Goal: Navigation & Orientation: Find specific page/section

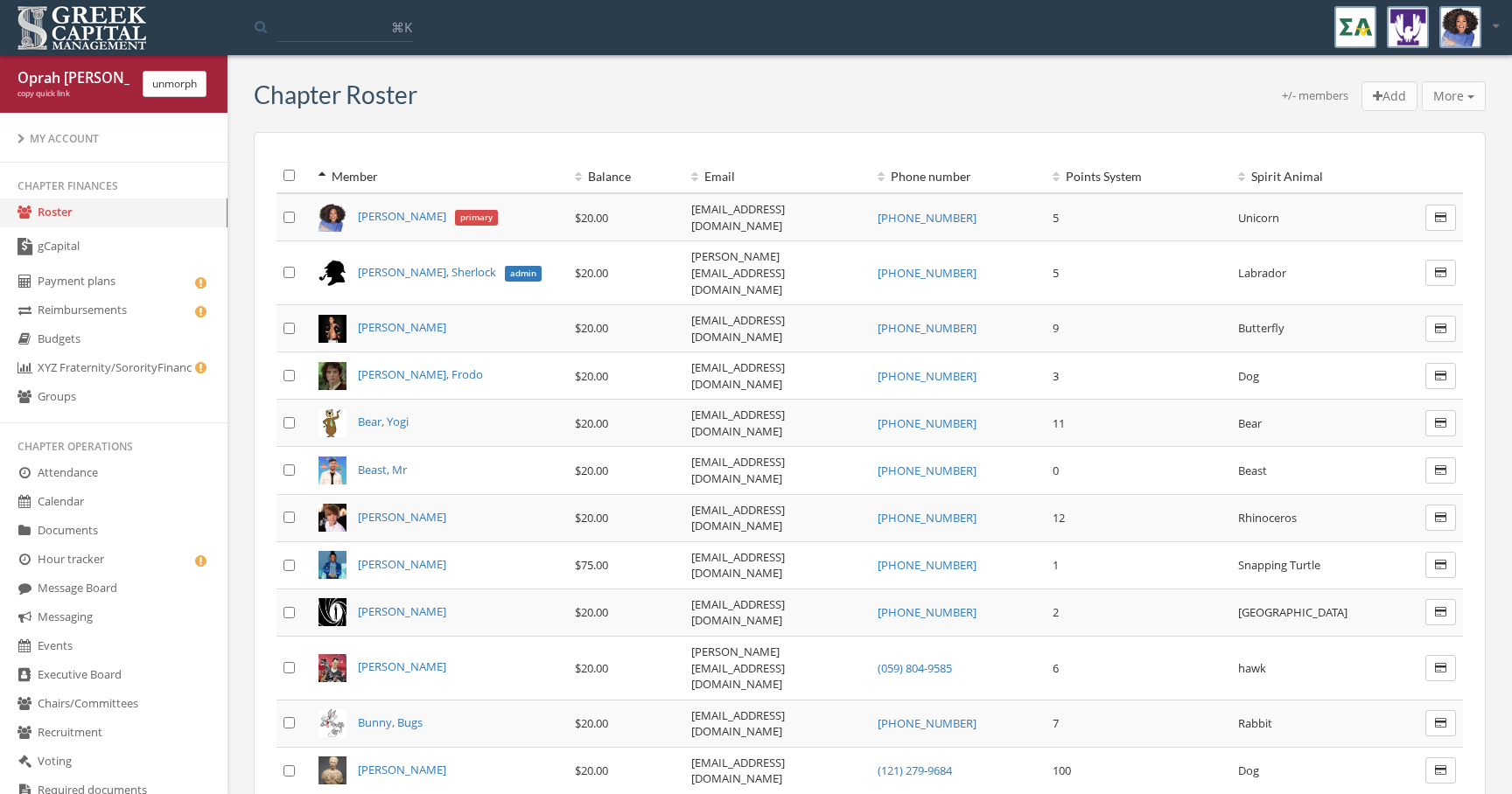
click at [174, 257] on link "gCapital" at bounding box center [113, 247] width 227 height 41
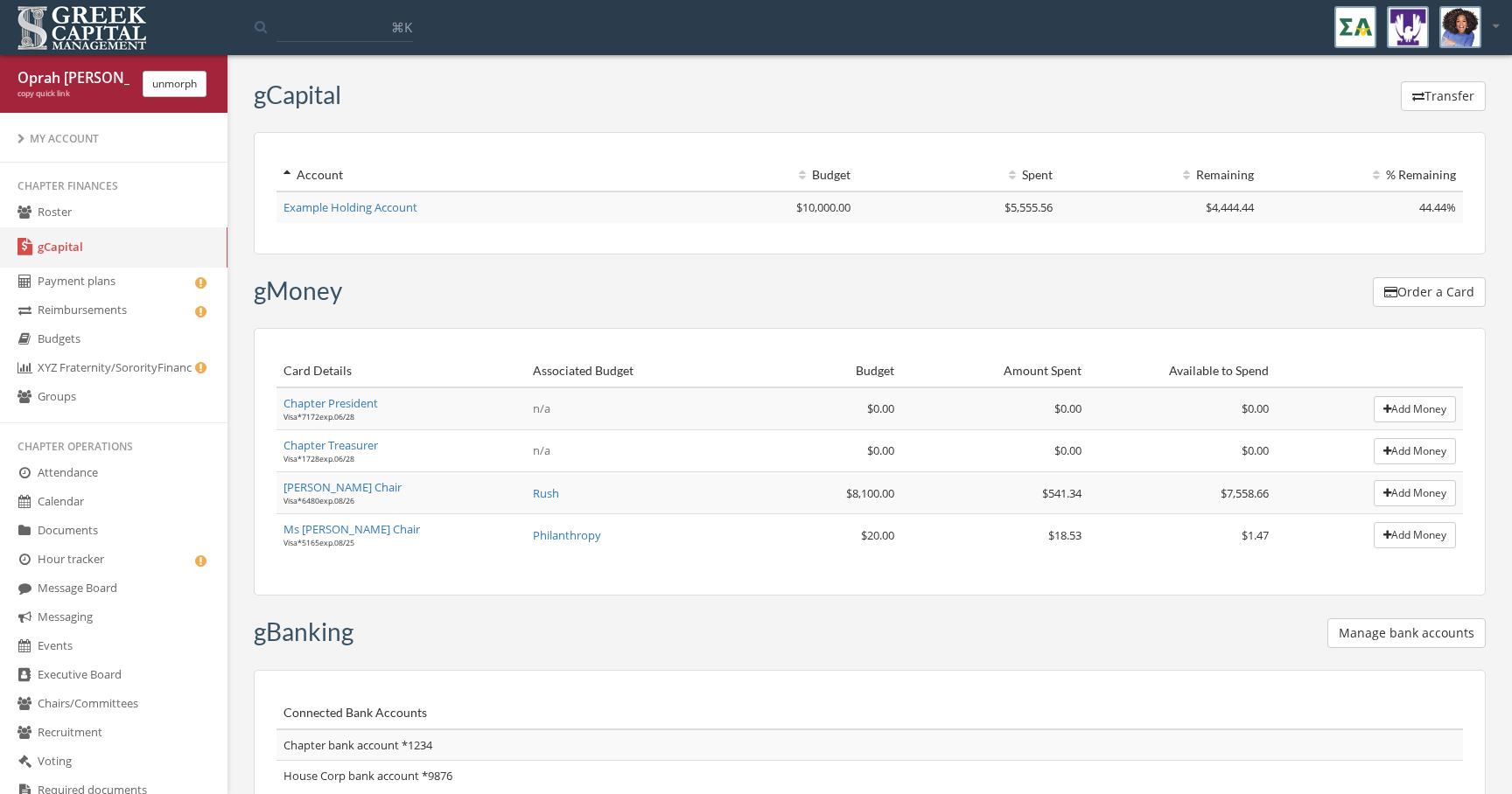
click at [152, 352] on link "Budgets" at bounding box center [113, 339] width 227 height 29
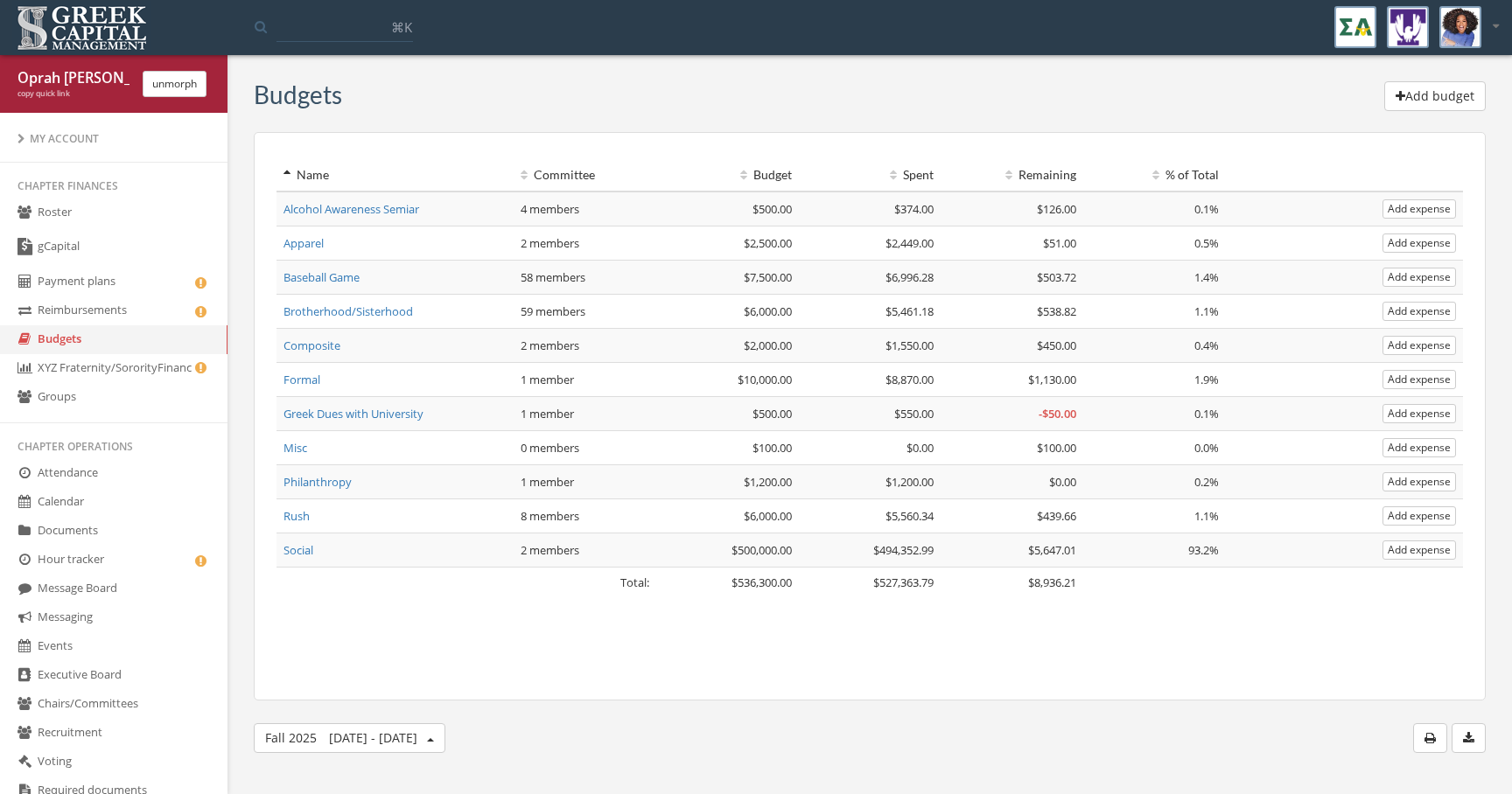
click at [163, 322] on link "Reimbursements" at bounding box center [113, 310] width 227 height 29
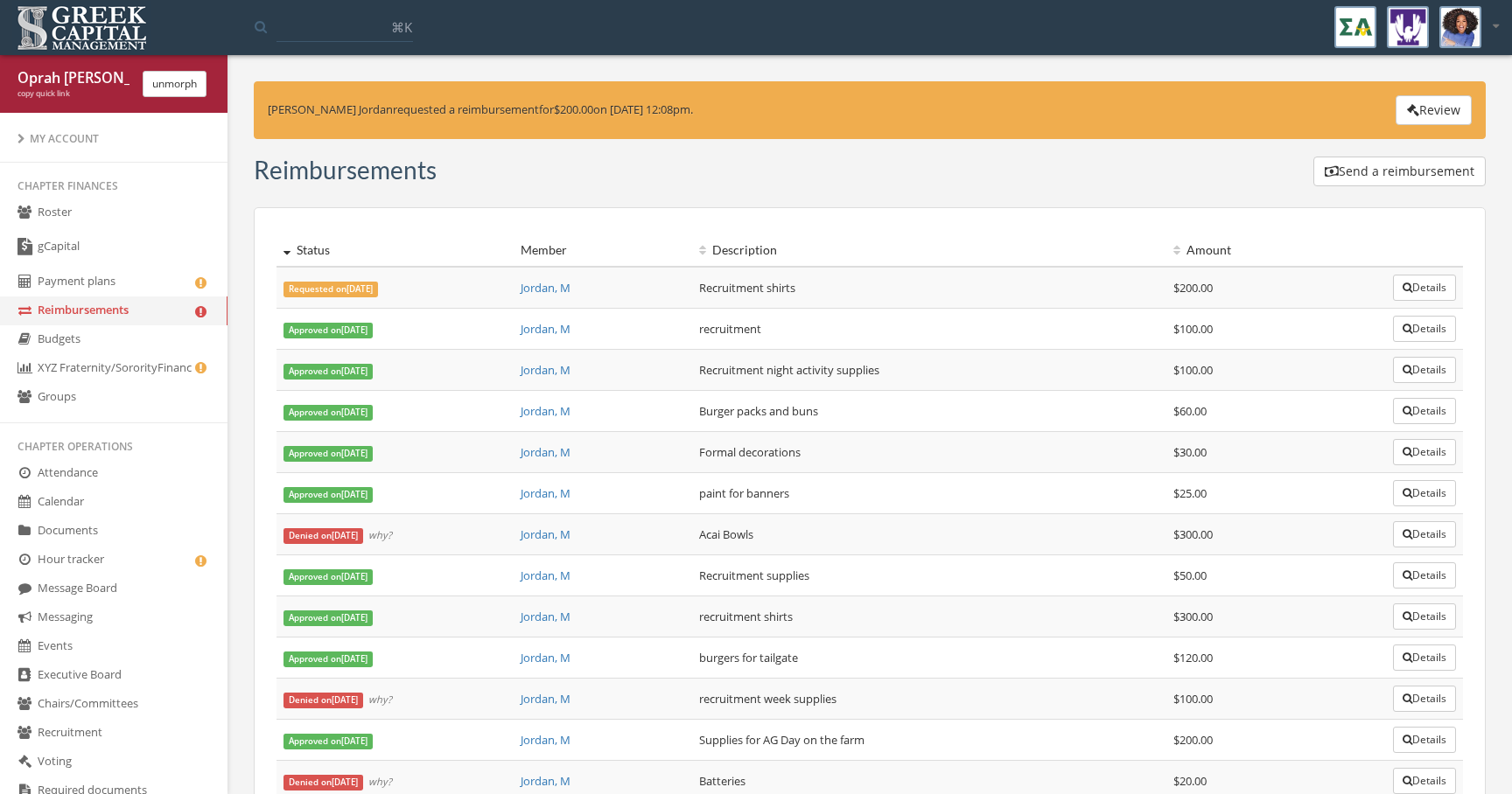
click at [1469, 166] on button "Send a reimbursement" at bounding box center [1399, 172] width 173 height 30
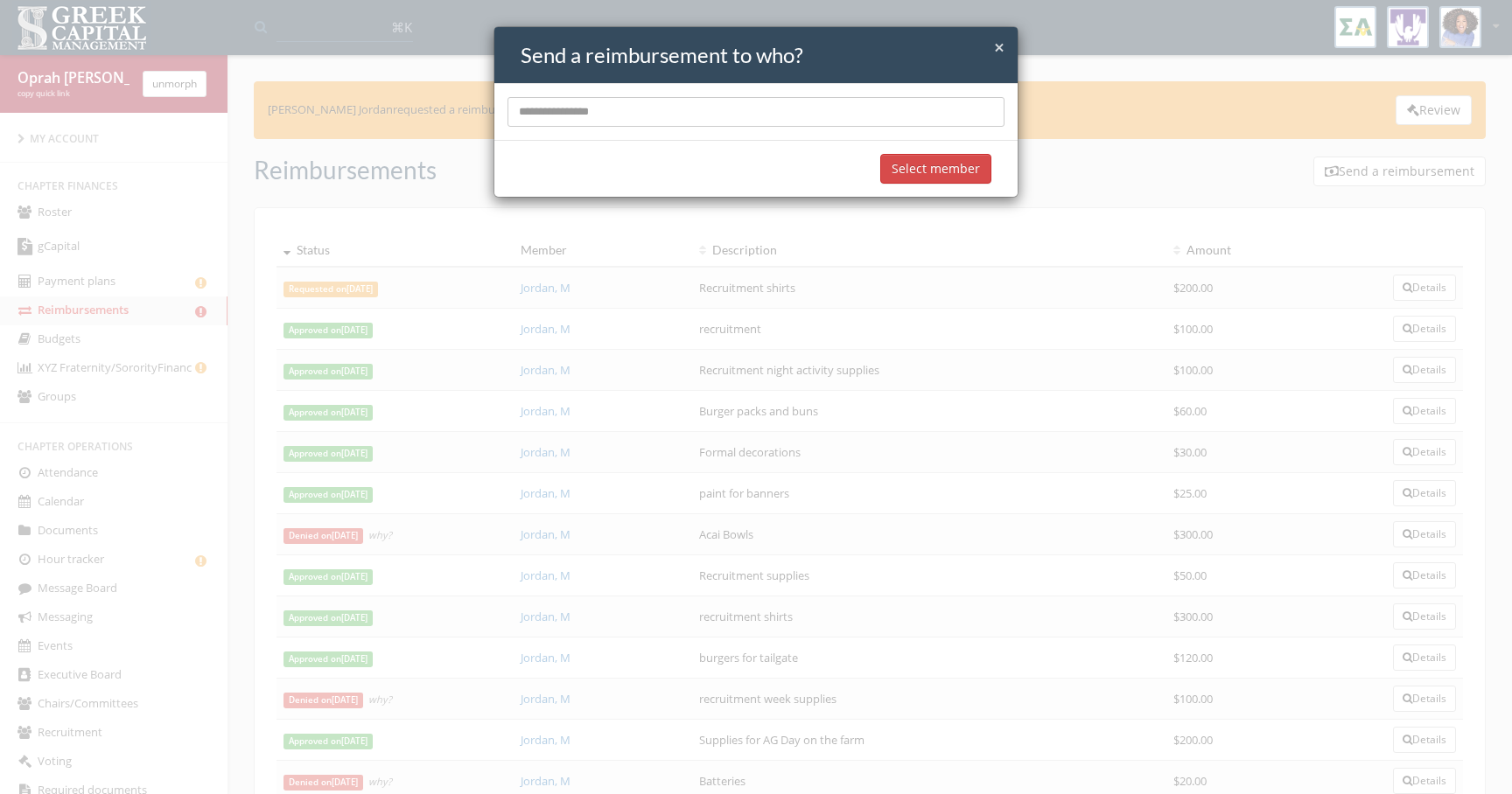
click at [977, 444] on div "× Close Send a reimbursement to who? Select member" at bounding box center [756, 397] width 1512 height 794
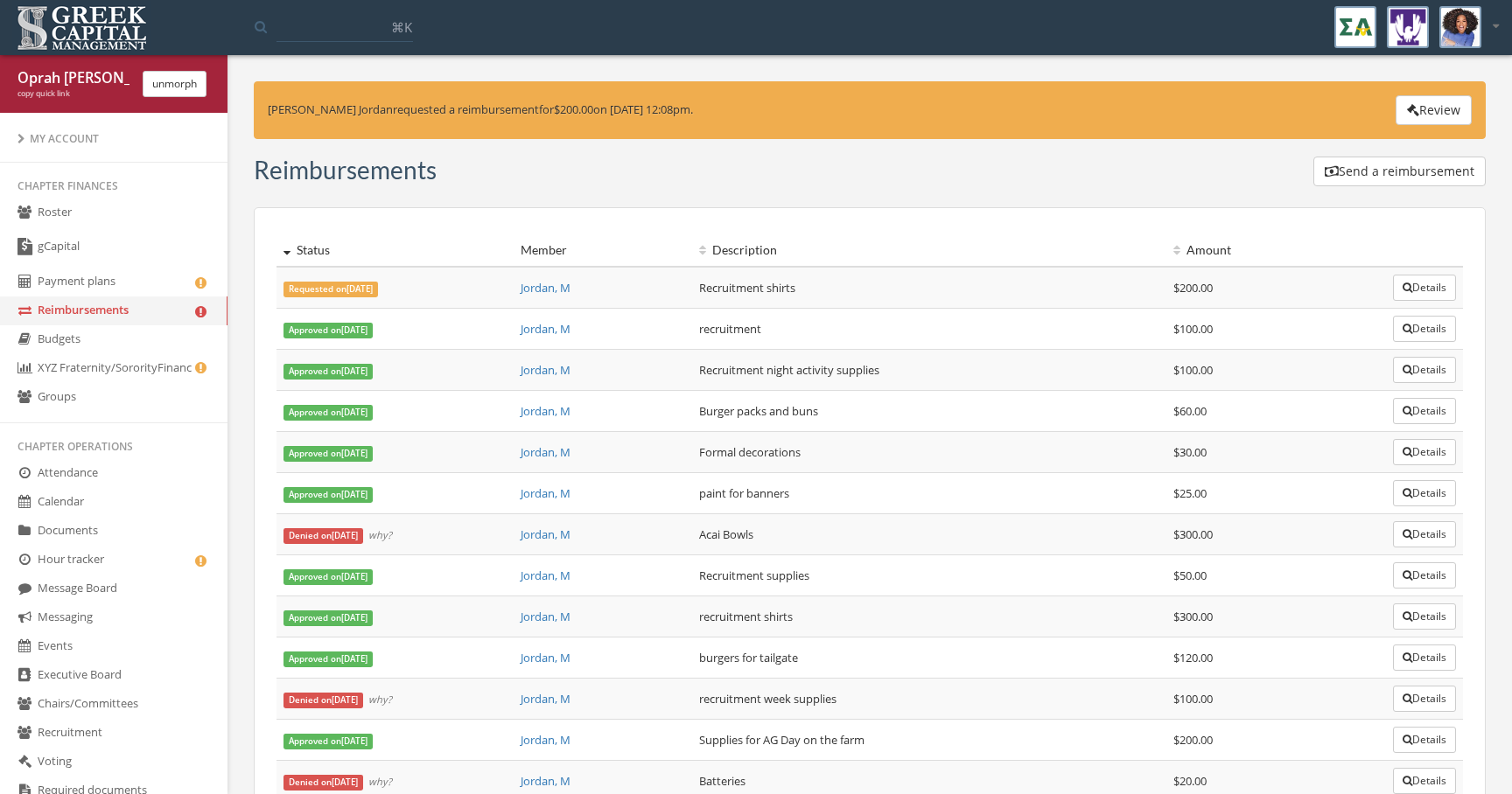
click at [158, 394] on link "Groups" at bounding box center [113, 397] width 227 height 29
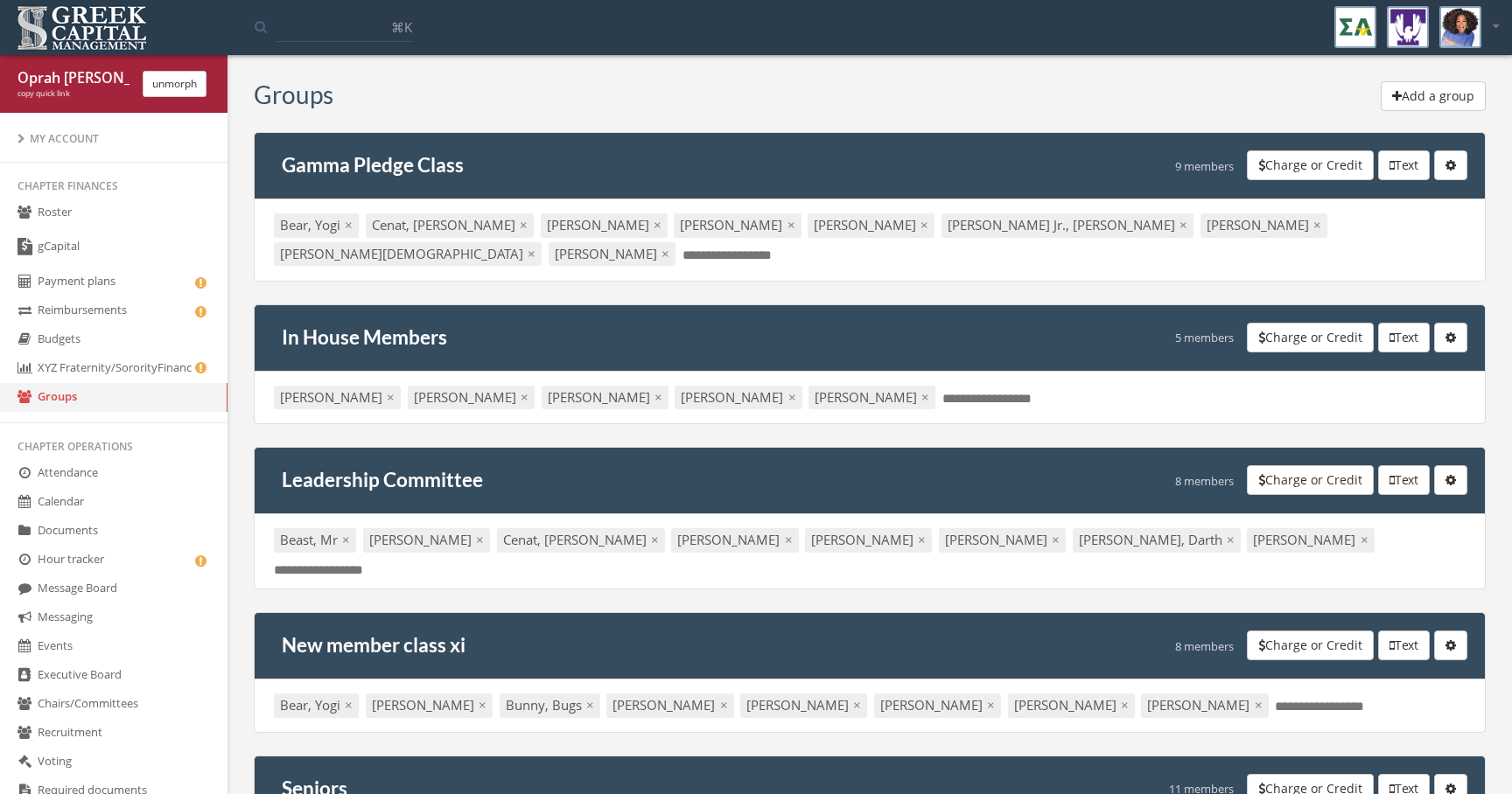
click at [153, 475] on link "Attendance" at bounding box center [113, 473] width 227 height 29
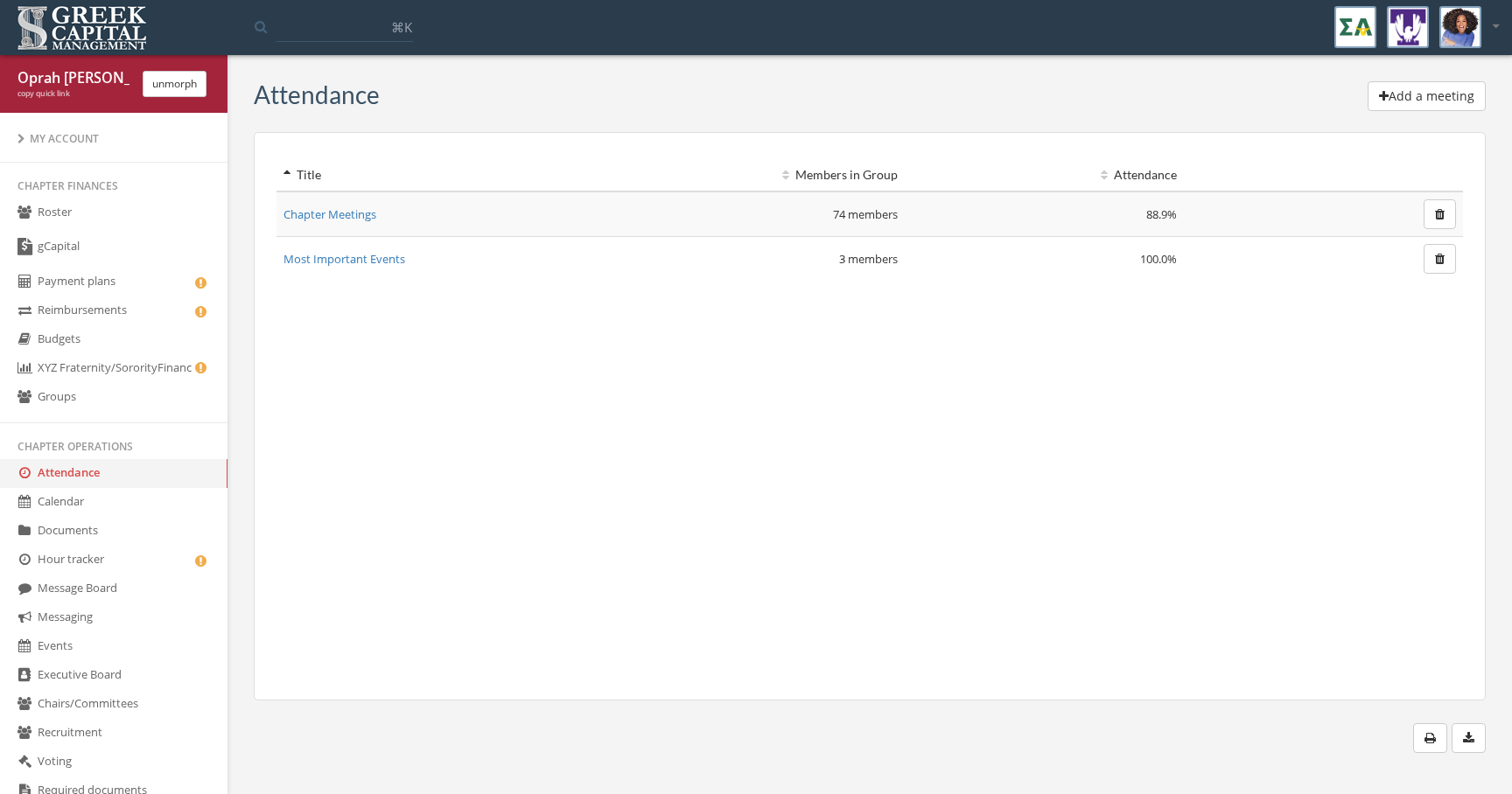
click at [150, 546] on link "Hour tracker" at bounding box center [113, 560] width 227 height 29
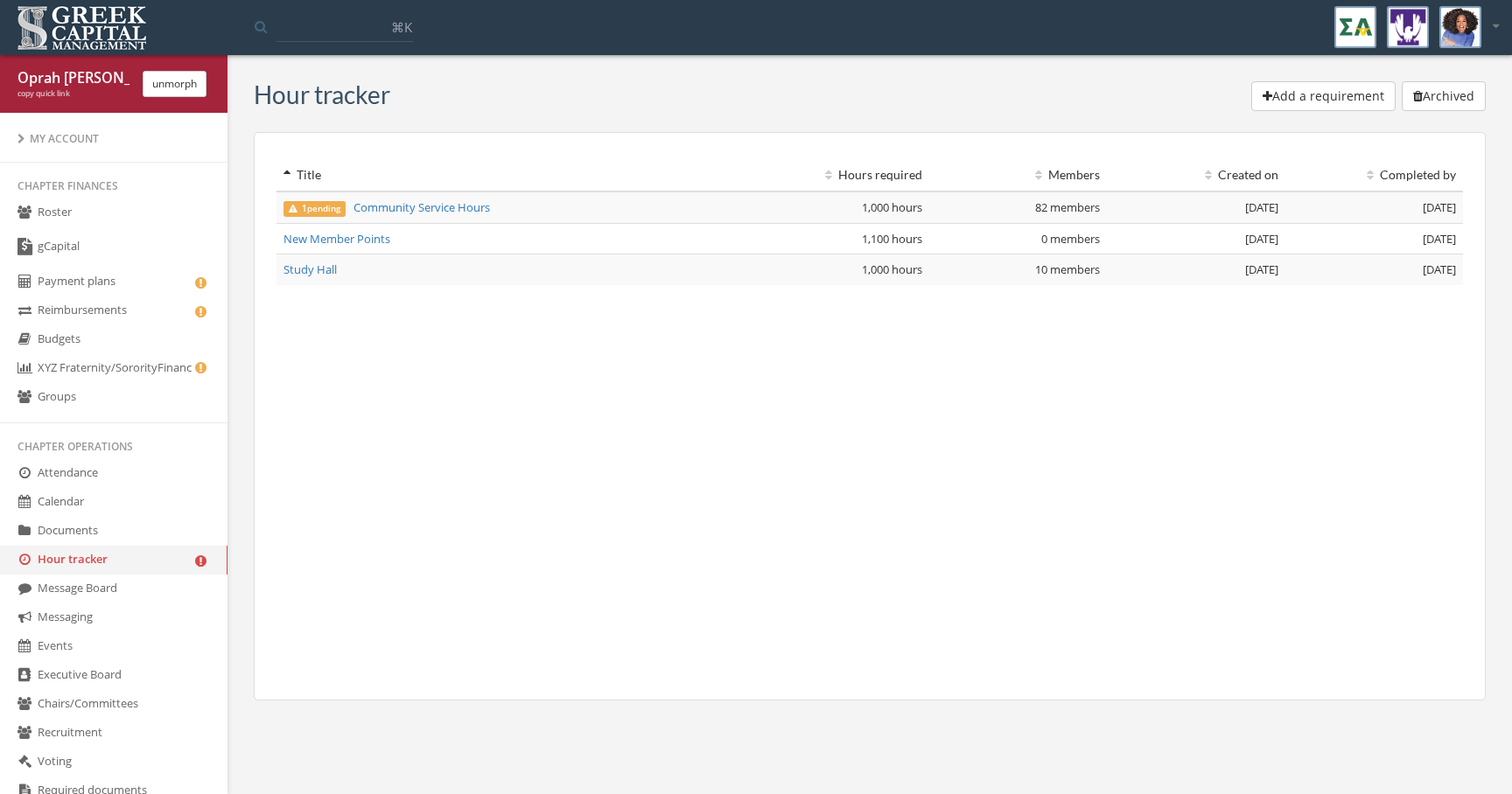
click at [156, 527] on link "Documents" at bounding box center [113, 531] width 227 height 29
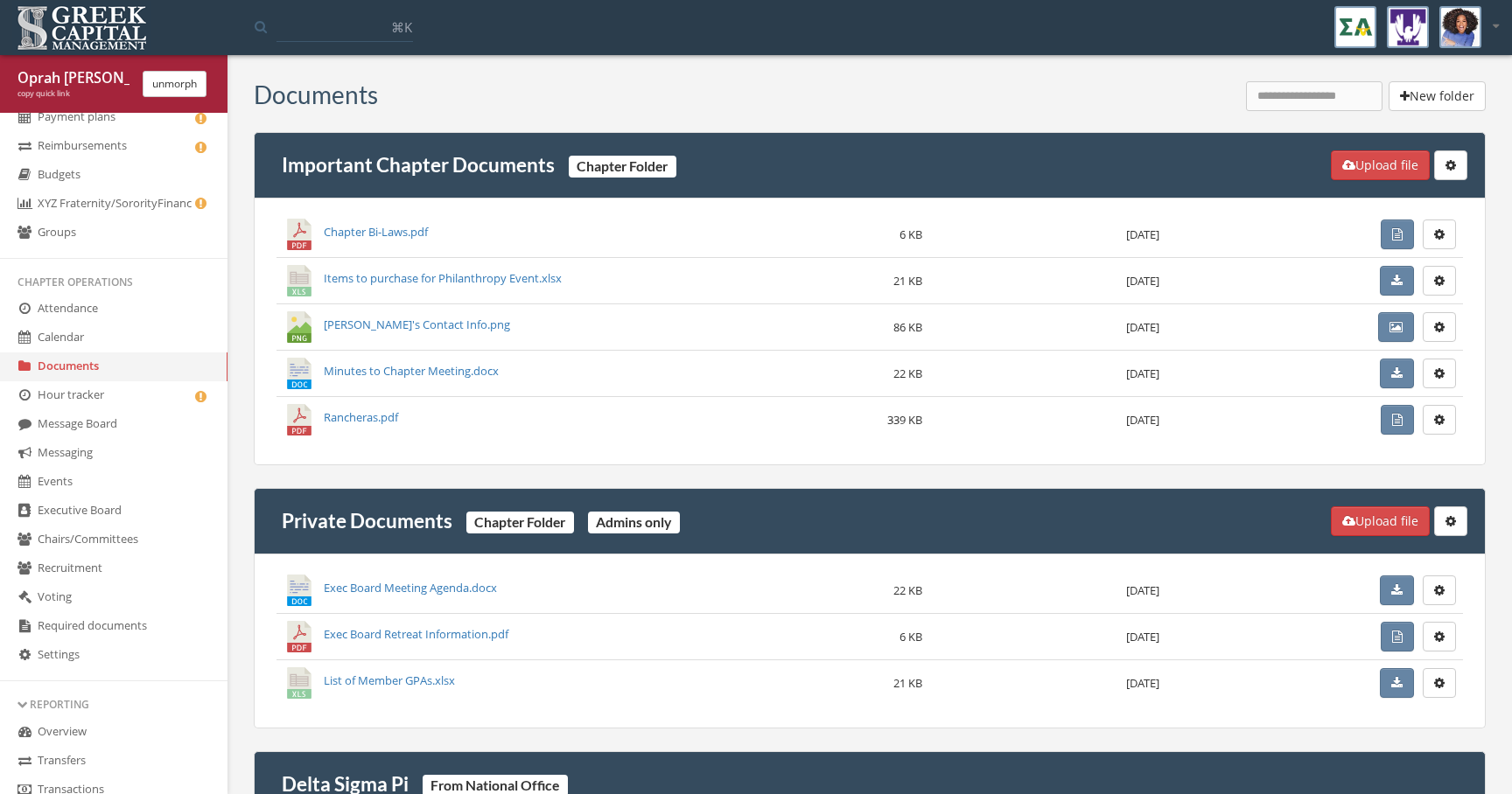
scroll to position [167, 0]
click at [140, 498] on link "Executive Board" at bounding box center [113, 508] width 227 height 29
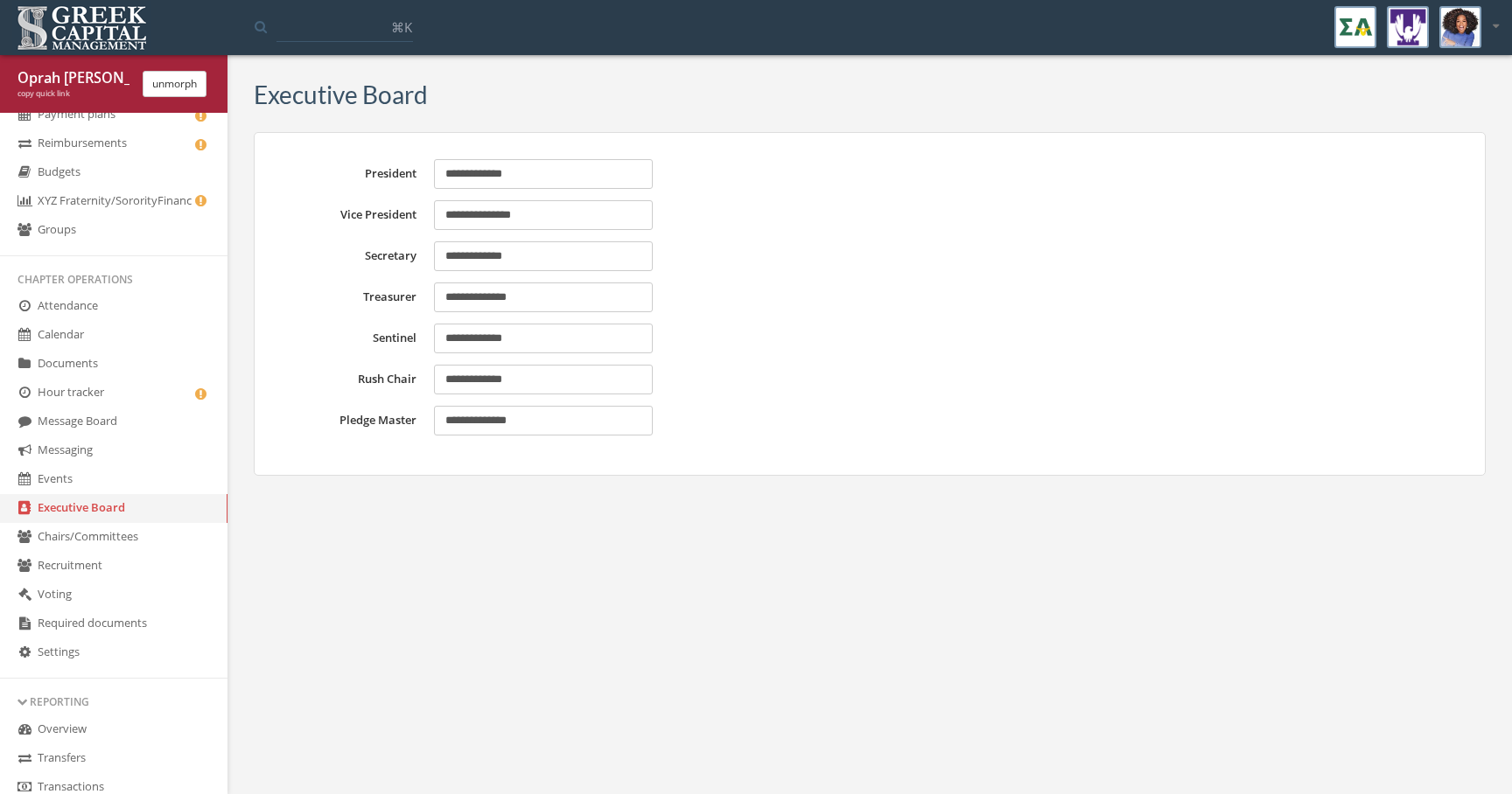
click at [133, 537] on link "Chairs/Committees" at bounding box center [113, 538] width 227 height 29
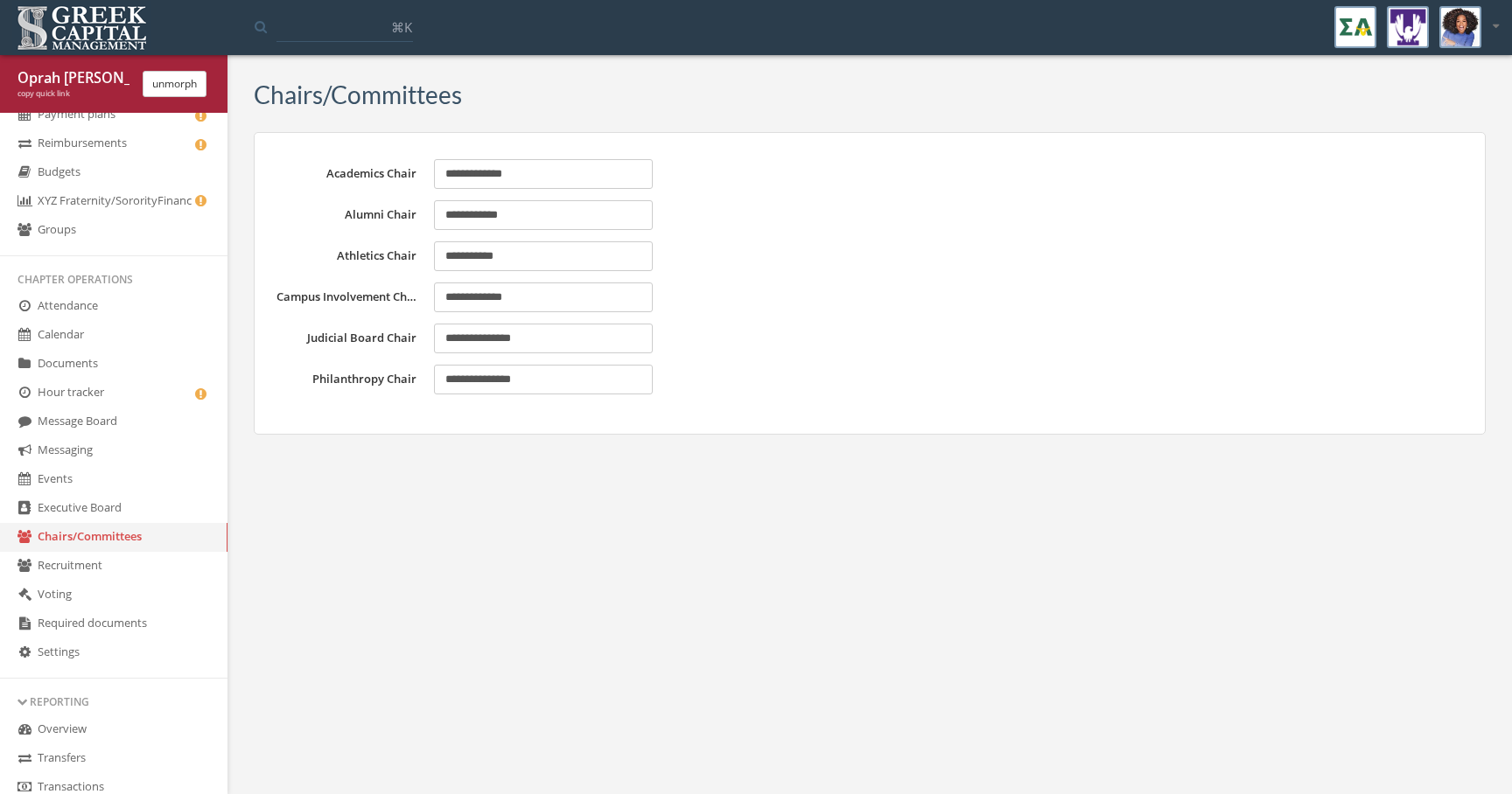
click at [126, 590] on link "Voting" at bounding box center [113, 595] width 227 height 29
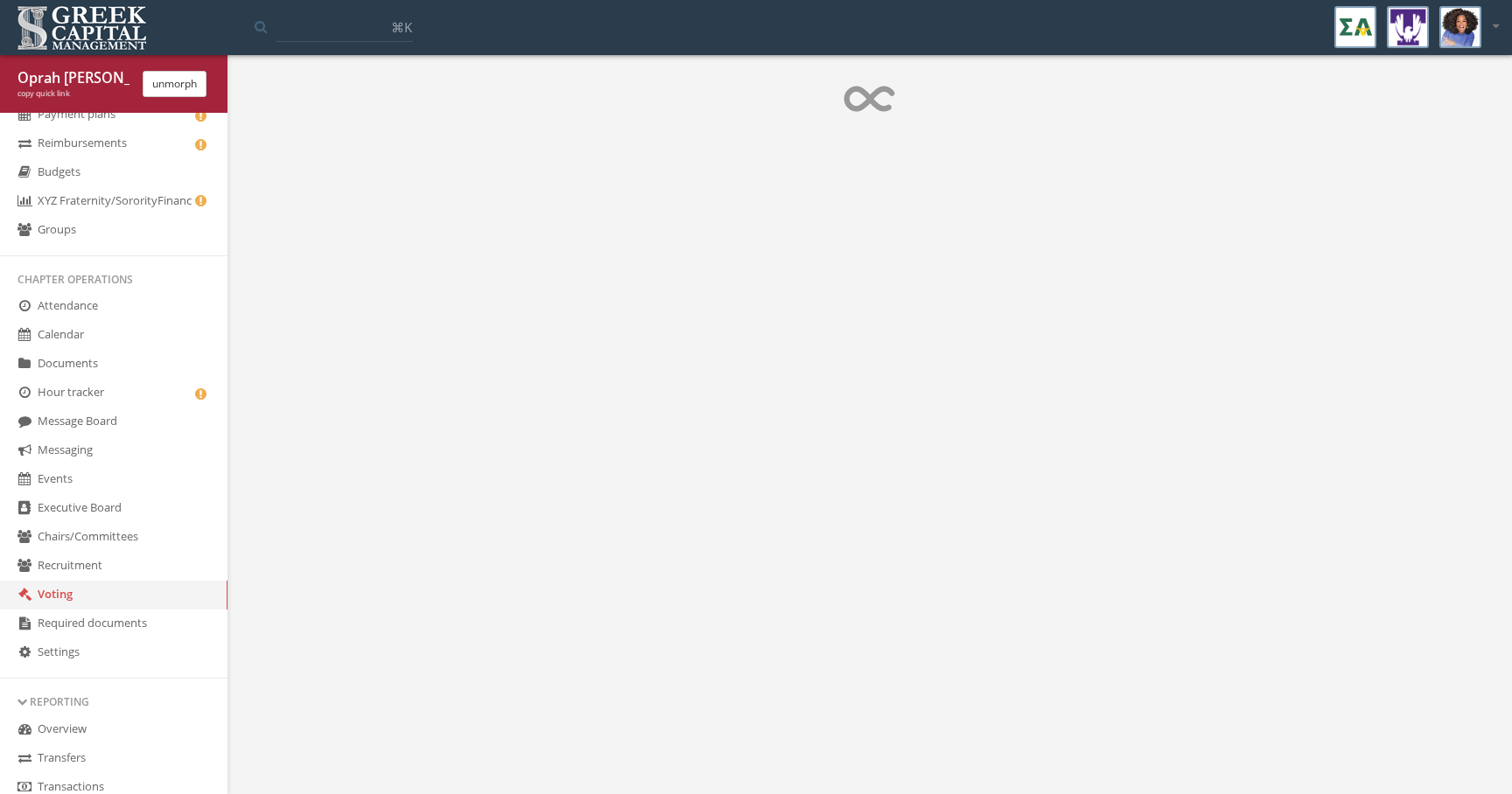
click at [133, 618] on link "Required documents" at bounding box center [113, 623] width 227 height 29
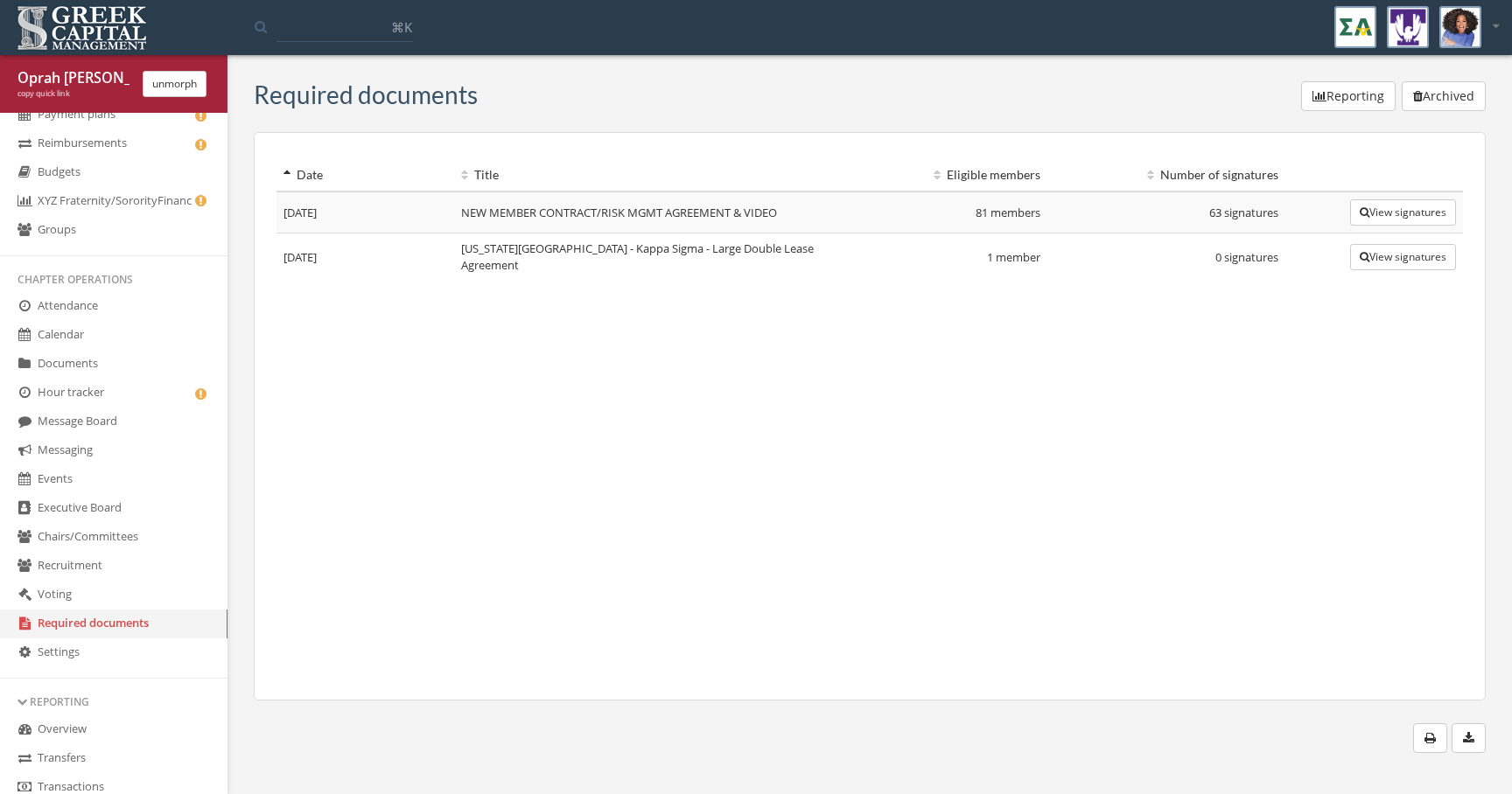
click at [140, 648] on link "Settings" at bounding box center [113, 653] width 227 height 29
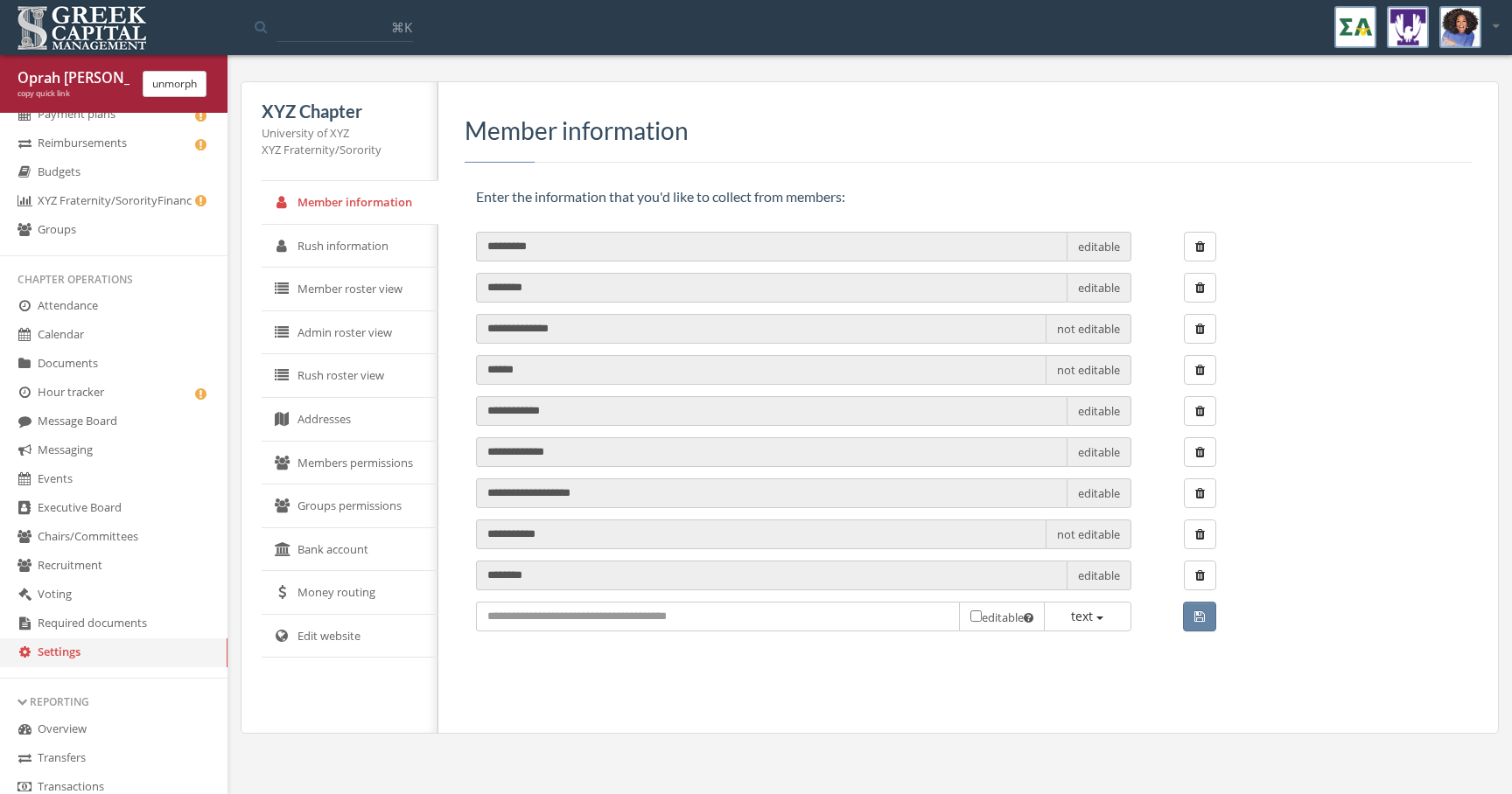
scroll to position [187, 0]
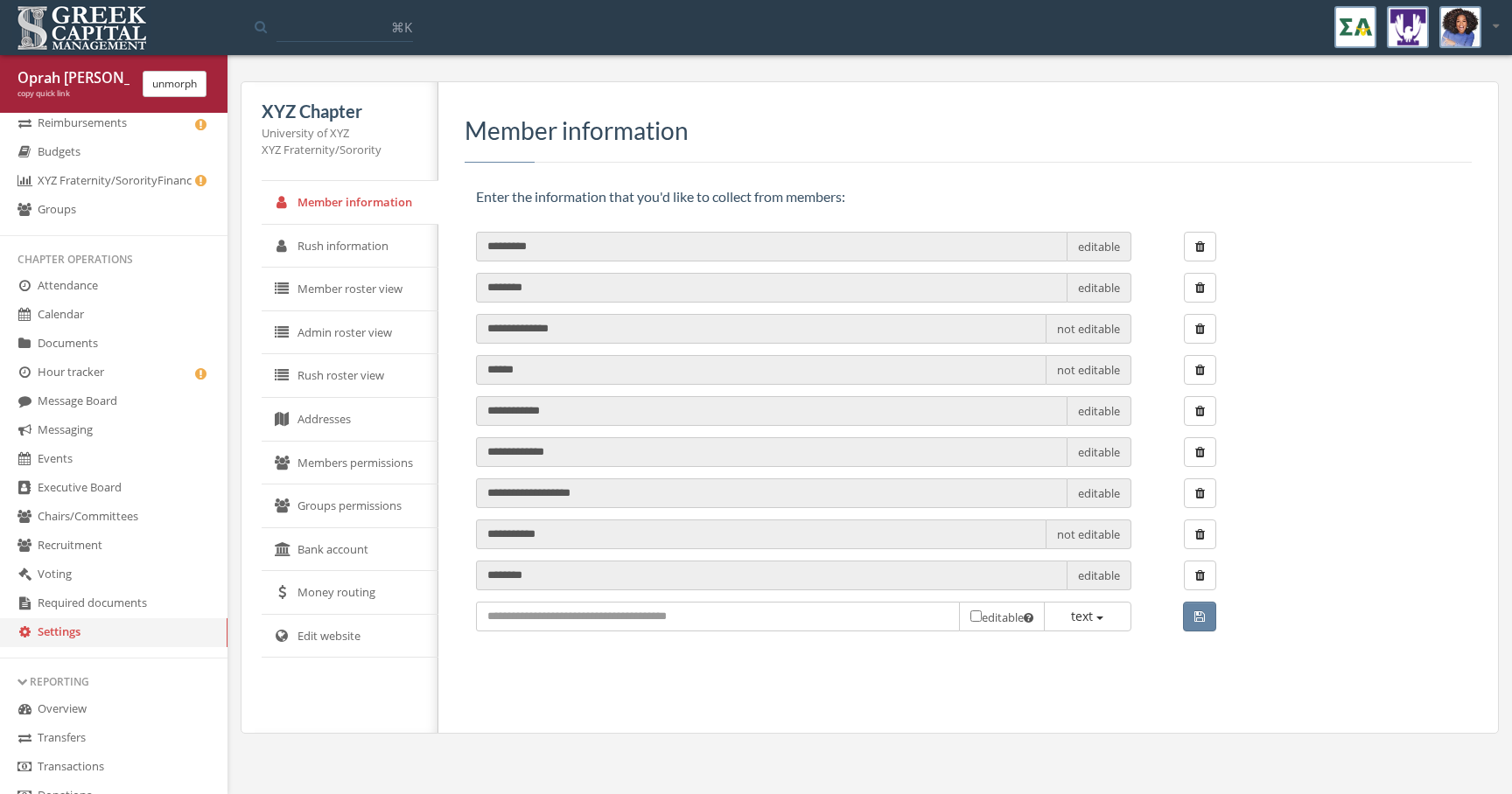
click at [334, 246] on link "Rush information" at bounding box center [349, 246] width 176 height 43
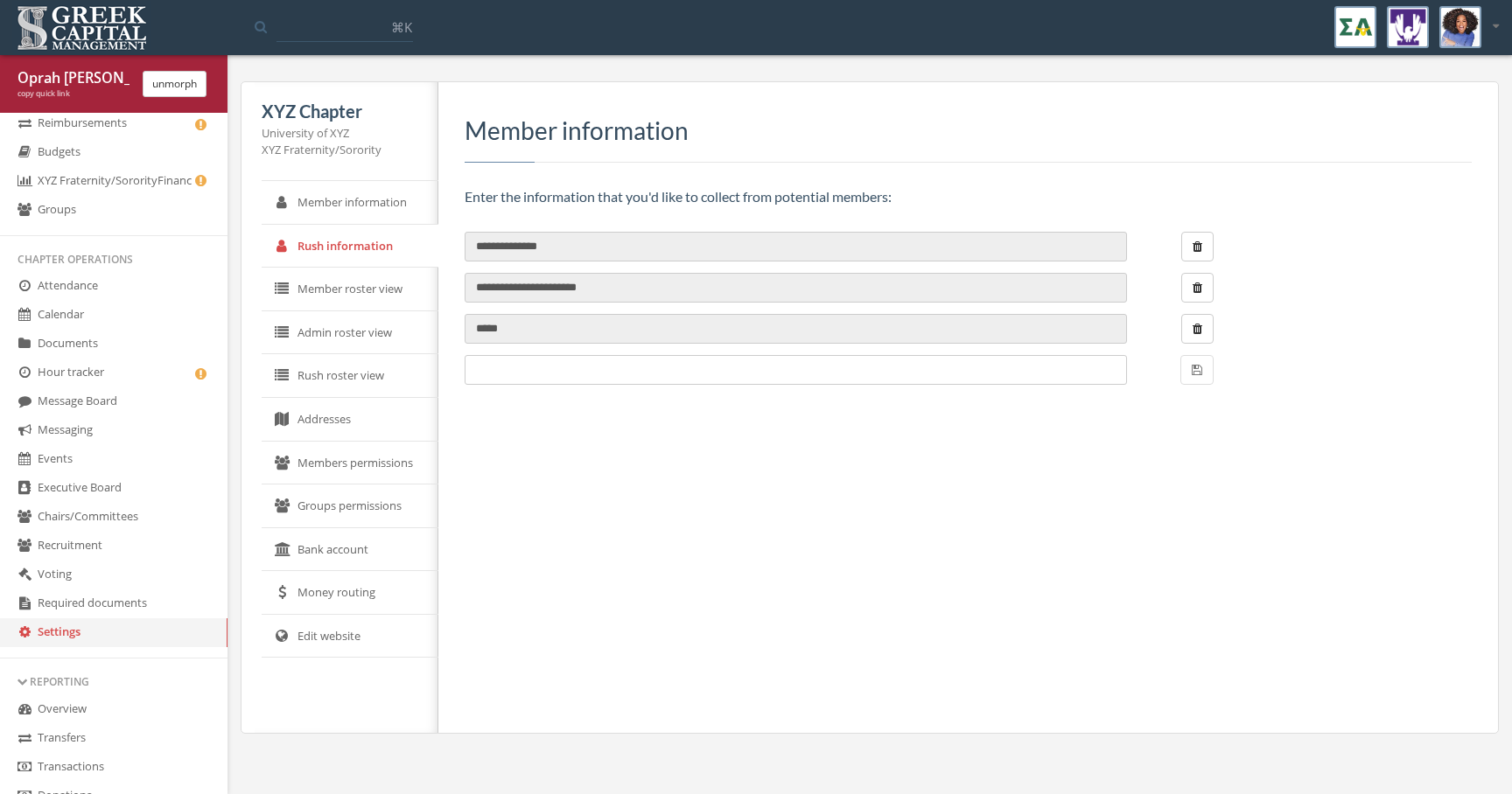
click at [338, 300] on link "Member roster view" at bounding box center [349, 289] width 176 height 43
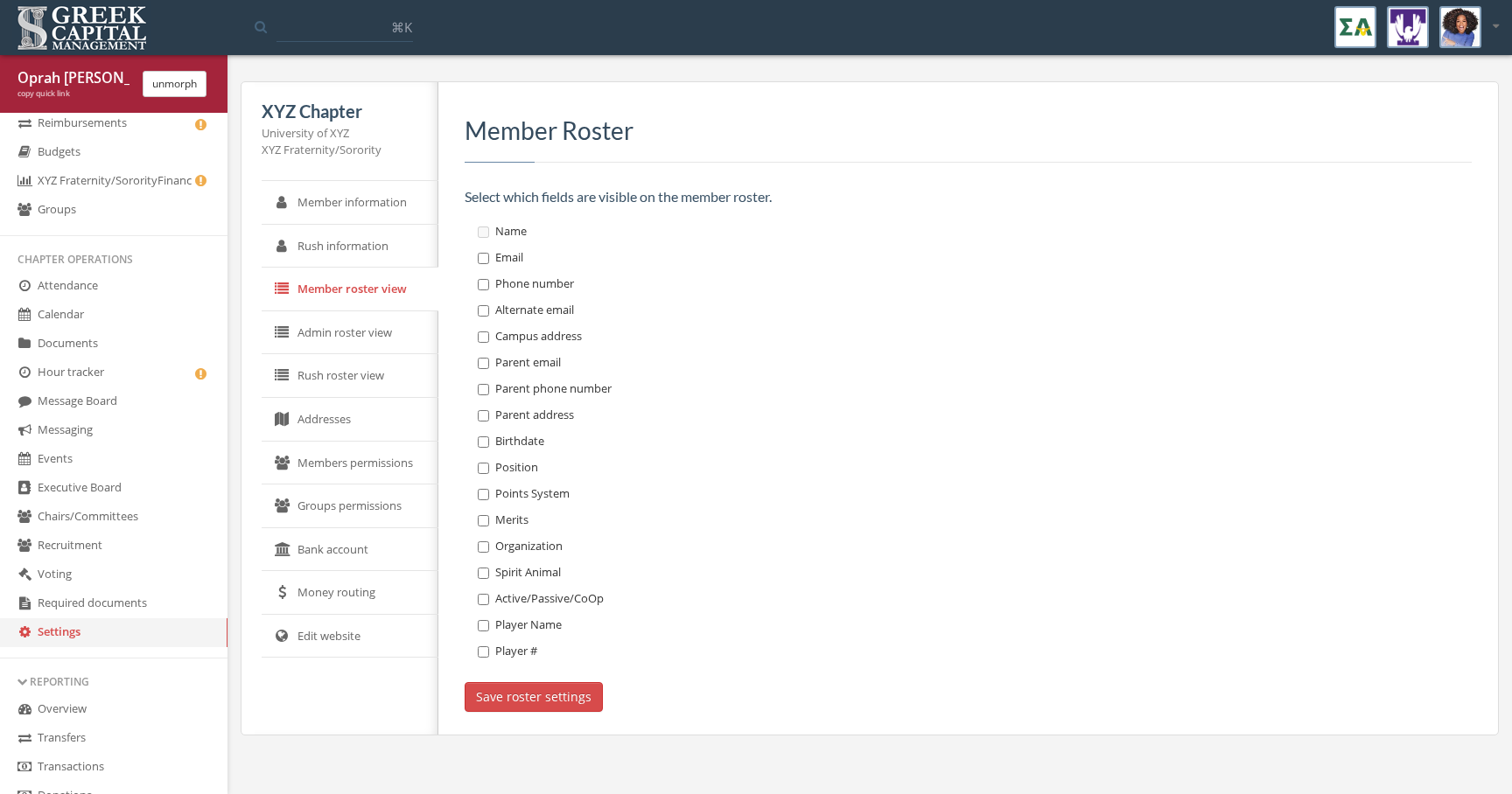
click at [341, 340] on link "Admin roster view" at bounding box center [349, 333] width 176 height 43
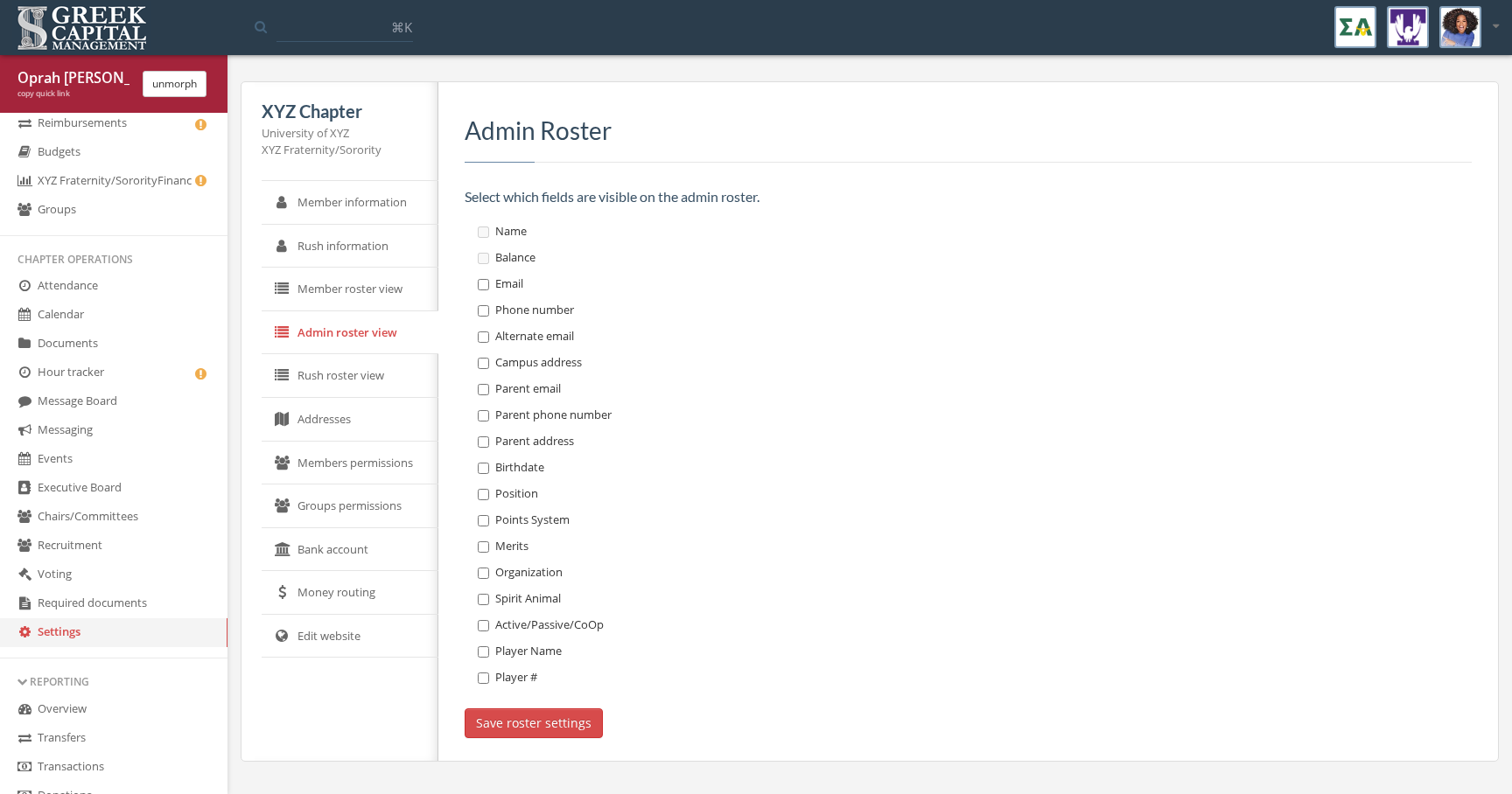
click at [340, 378] on link "Rush roster view" at bounding box center [349, 376] width 176 height 43
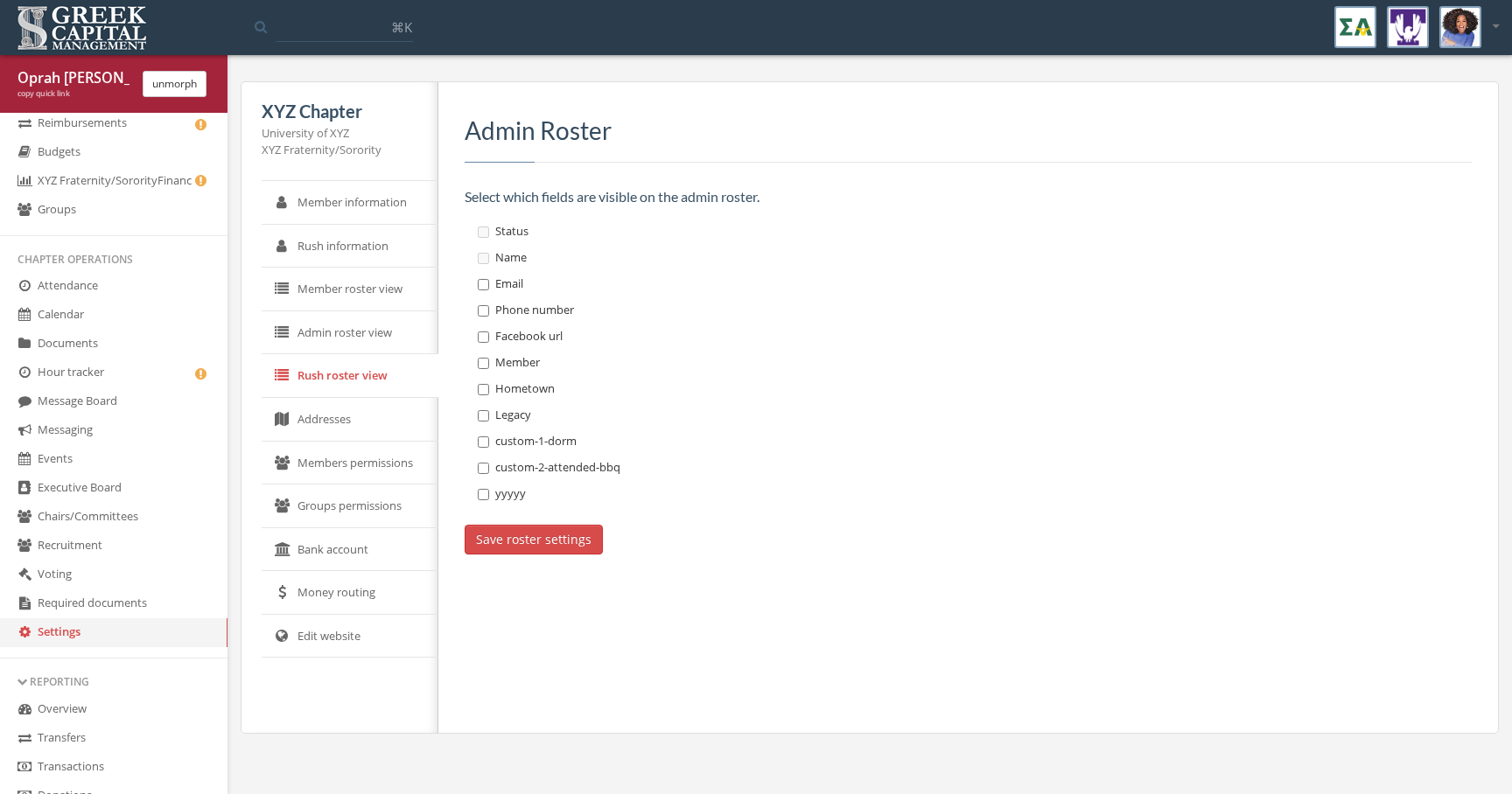
click at [337, 428] on link "Addresses" at bounding box center [349, 420] width 176 height 43
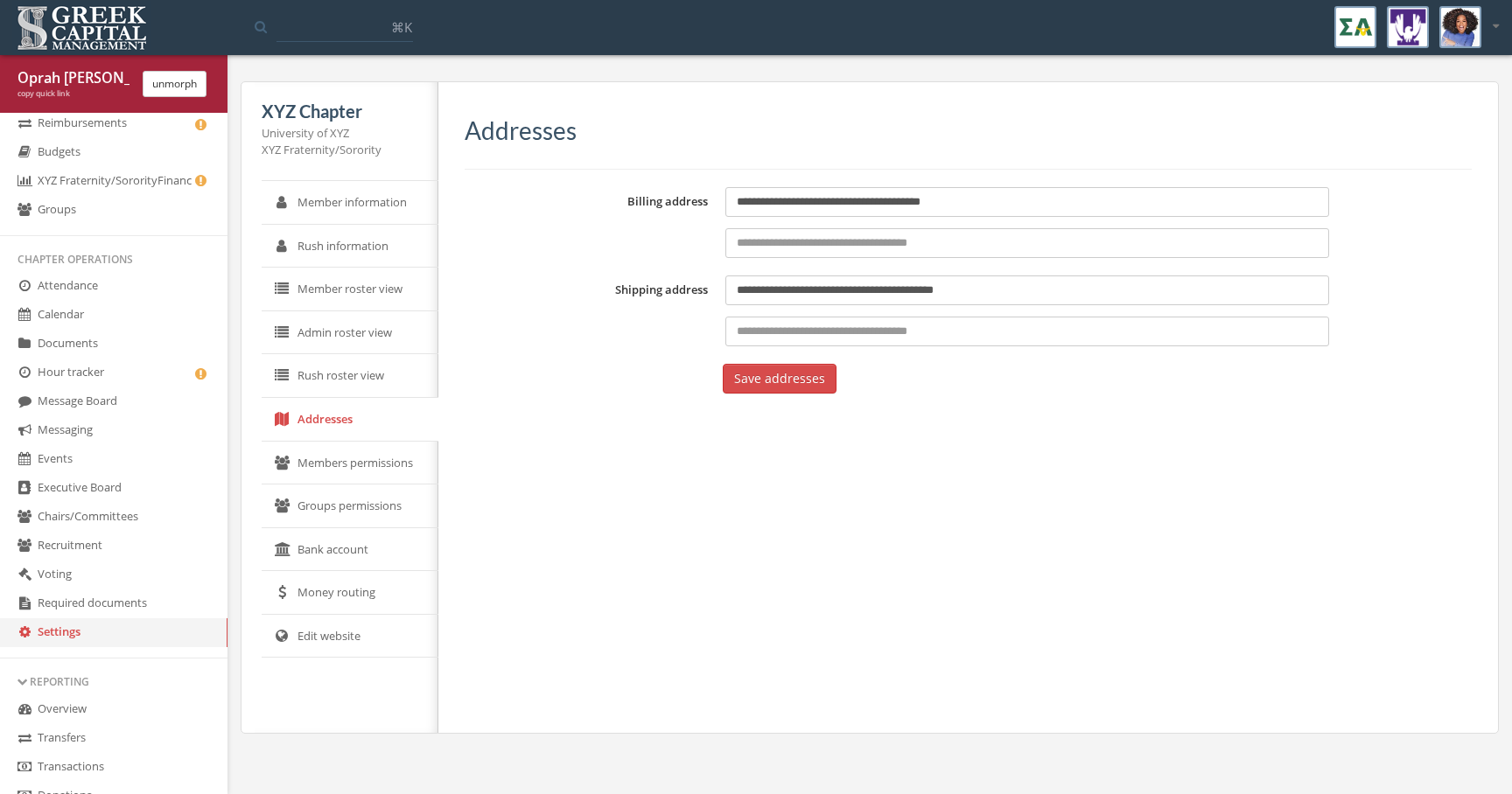
scroll to position [56, 0]
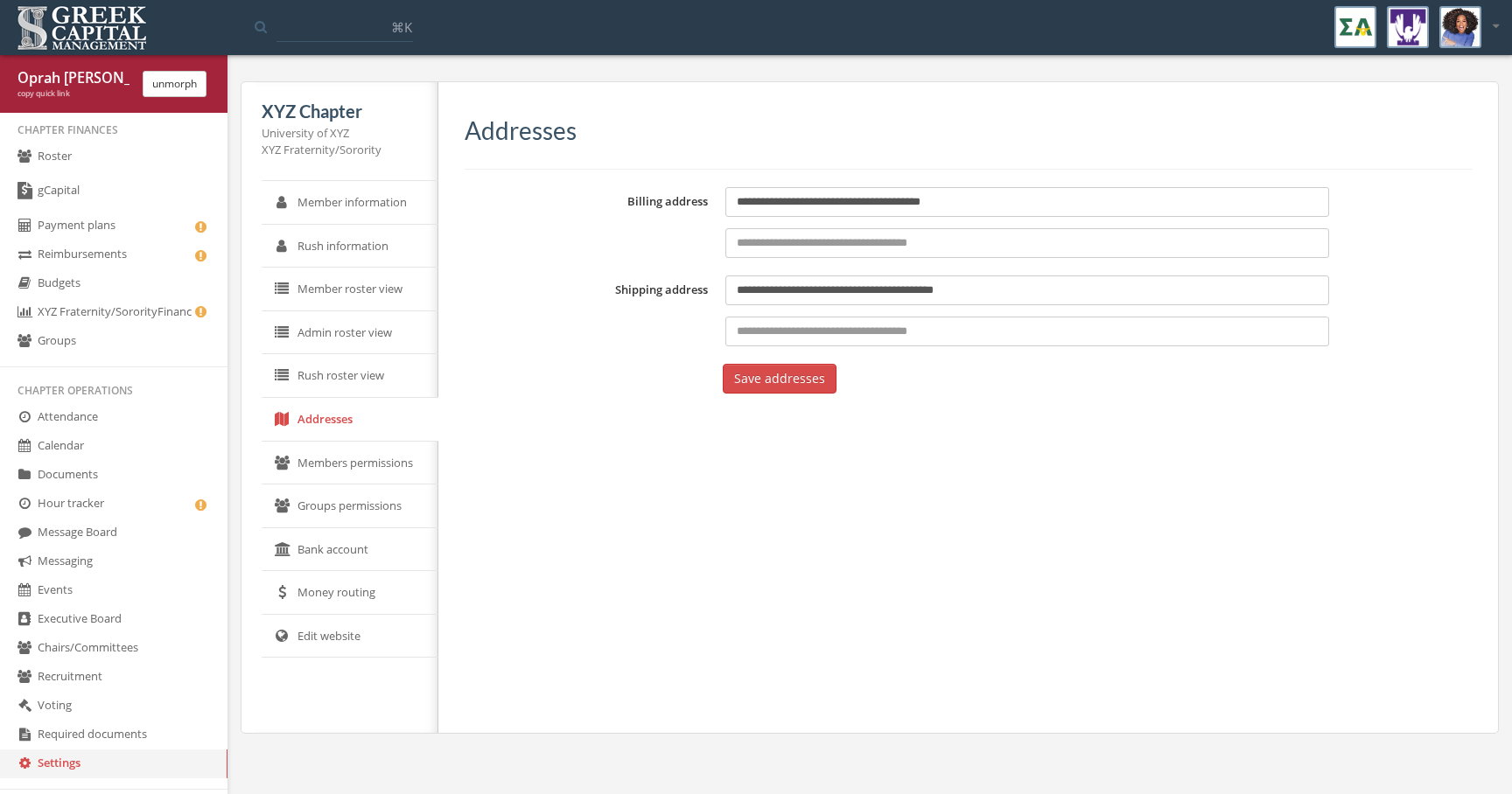
click at [136, 293] on link "Budgets" at bounding box center [113, 284] width 227 height 29
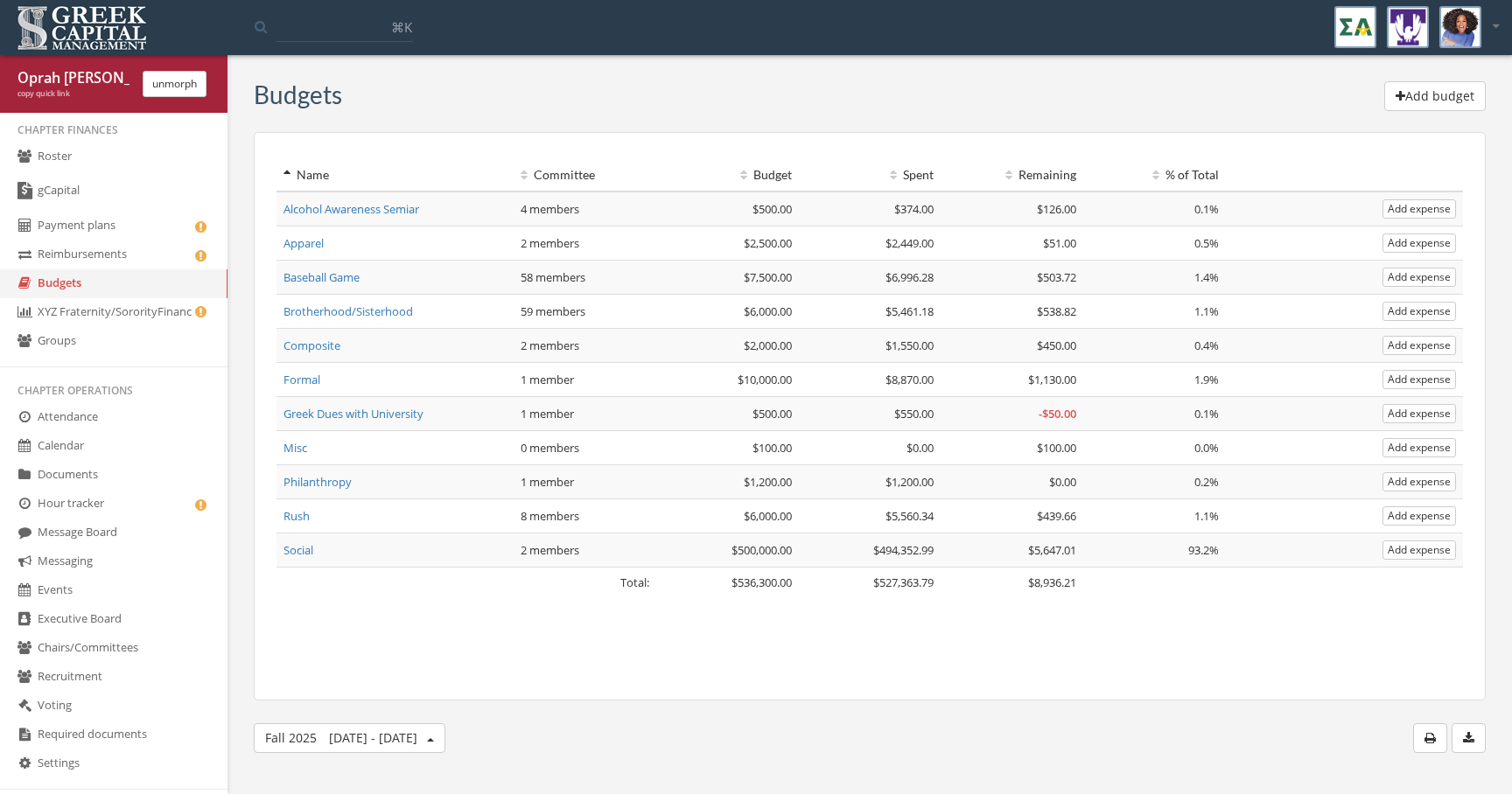
click at [393, 202] on link "Alcohol Awareness Semiar" at bounding box center [351, 208] width 136 height 16
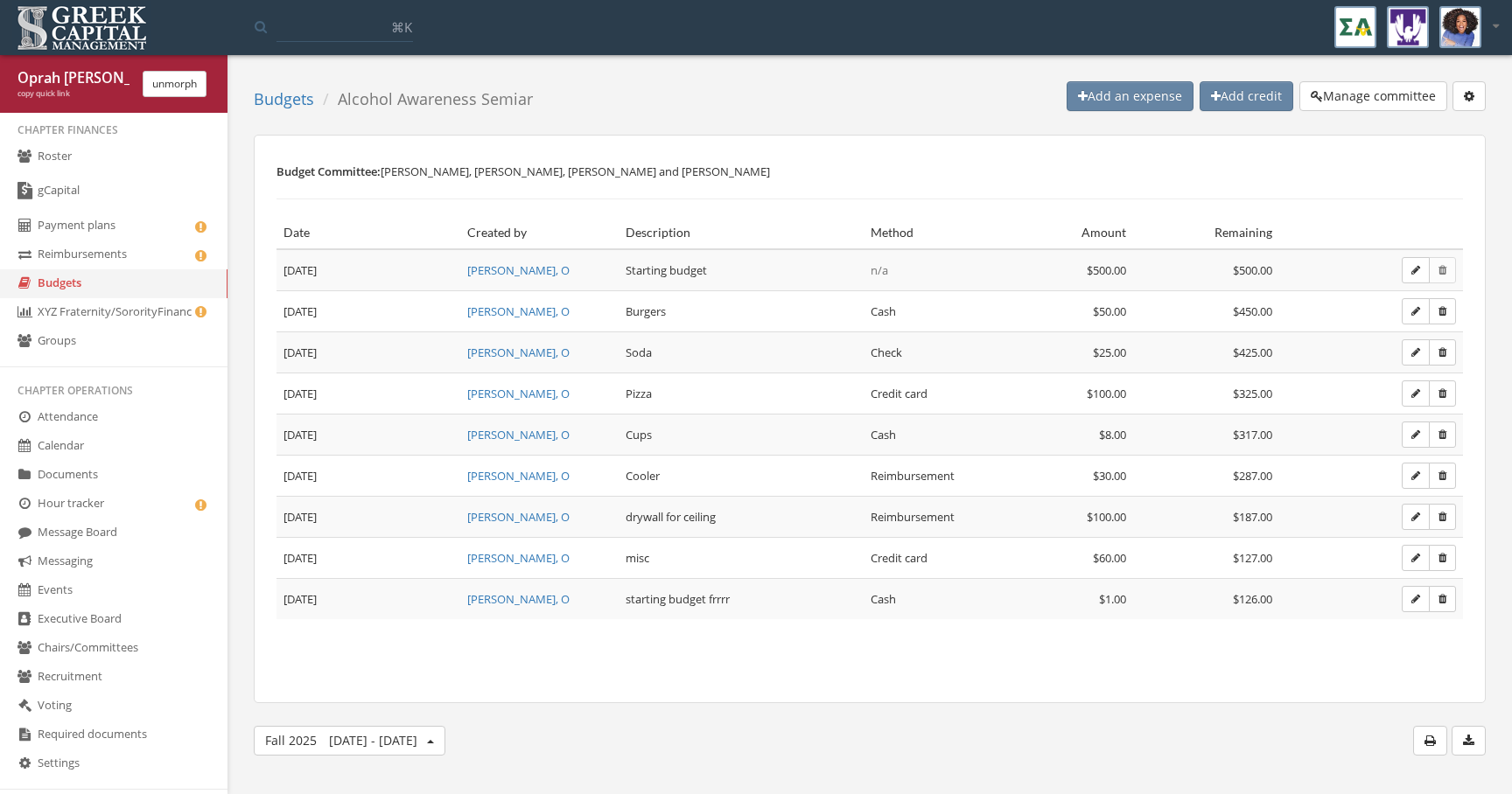
click at [1132, 103] on button "Add an expense" at bounding box center [1130, 96] width 126 height 30
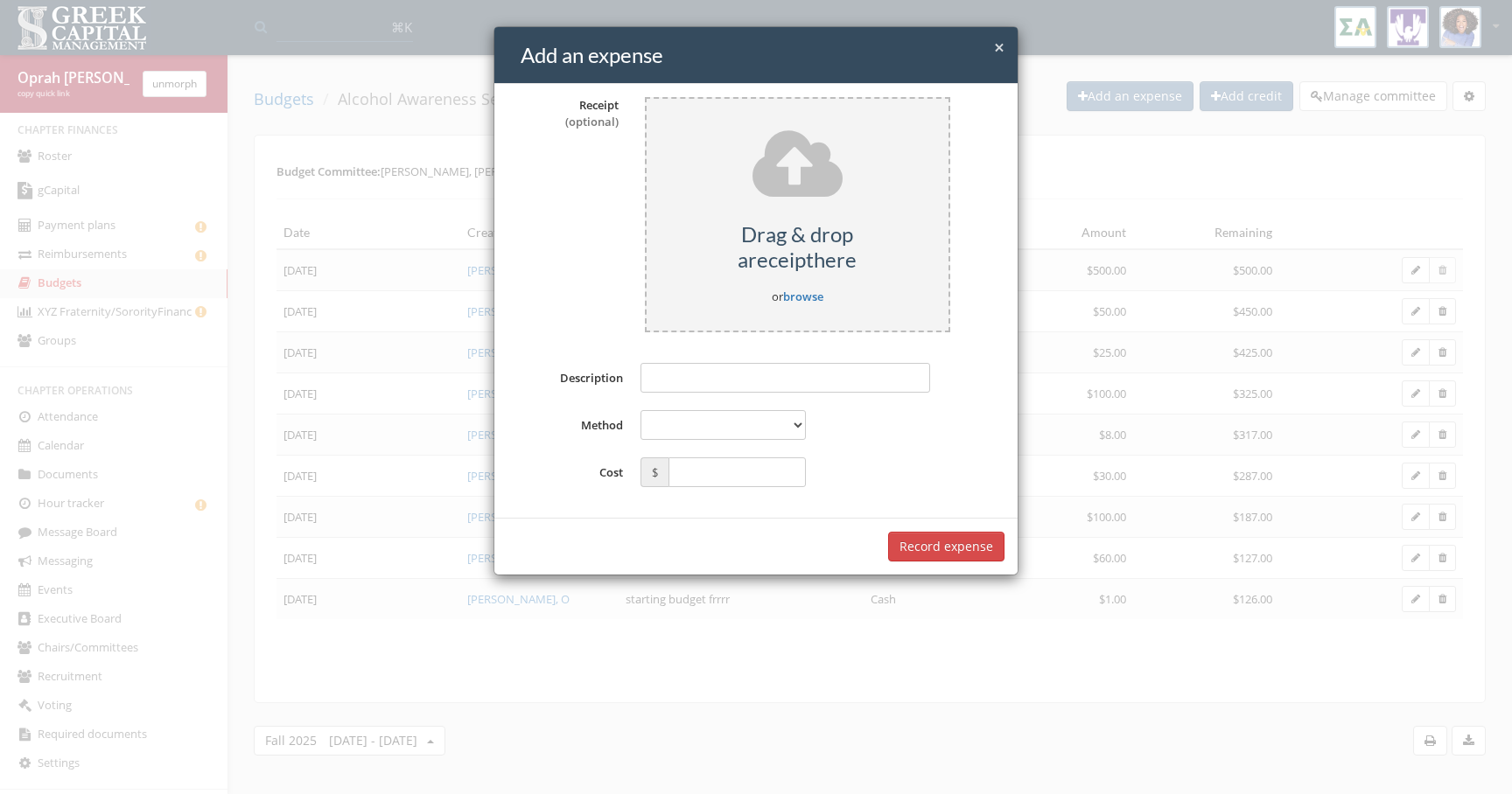
click at [99, 471] on div "**********" at bounding box center [756, 397] width 1512 height 794
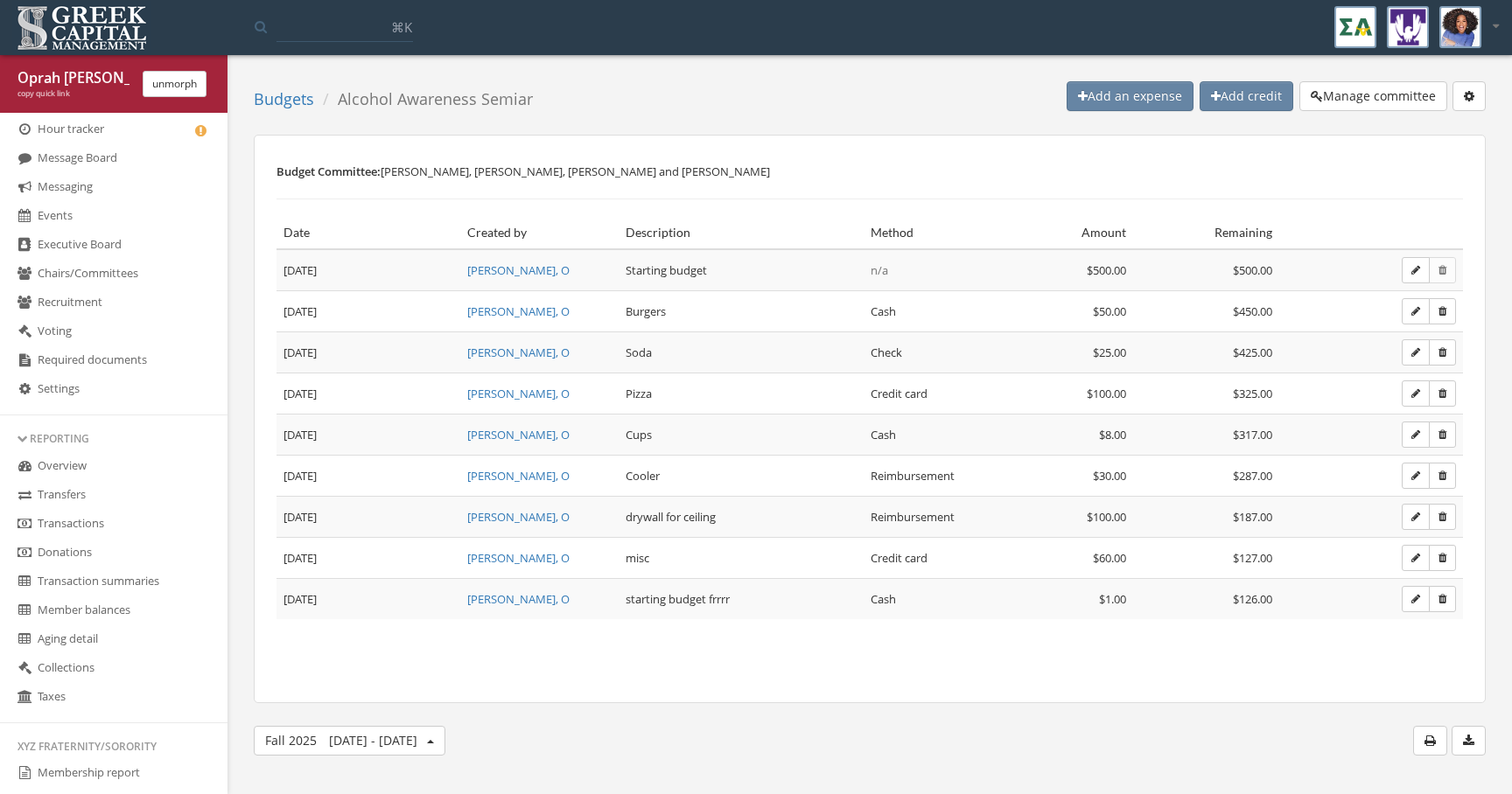
scroll to position [431, 0]
click at [129, 381] on link "Settings" at bounding box center [113, 389] width 227 height 29
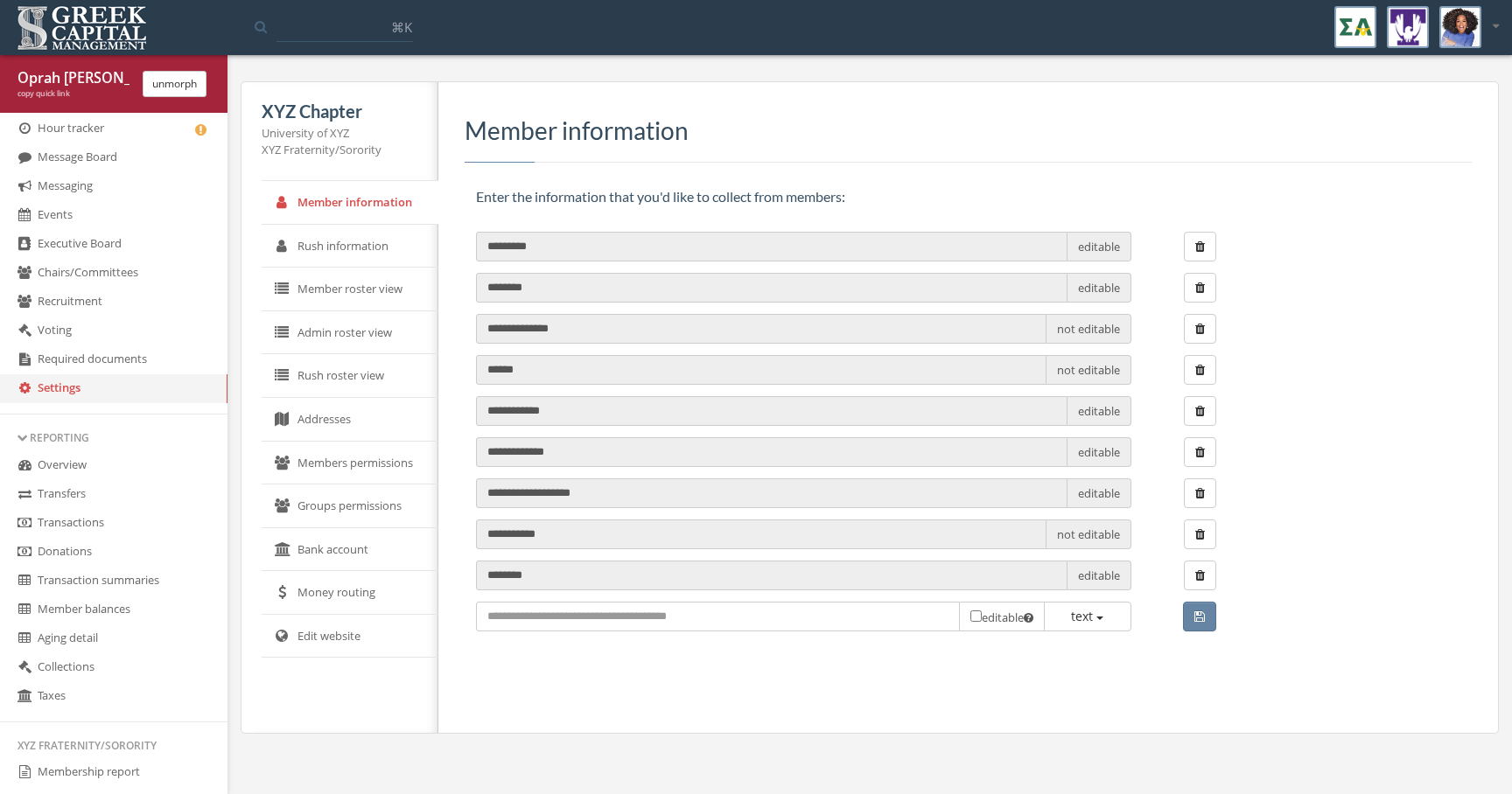
click at [368, 235] on link "Rush information" at bounding box center [349, 246] width 176 height 43
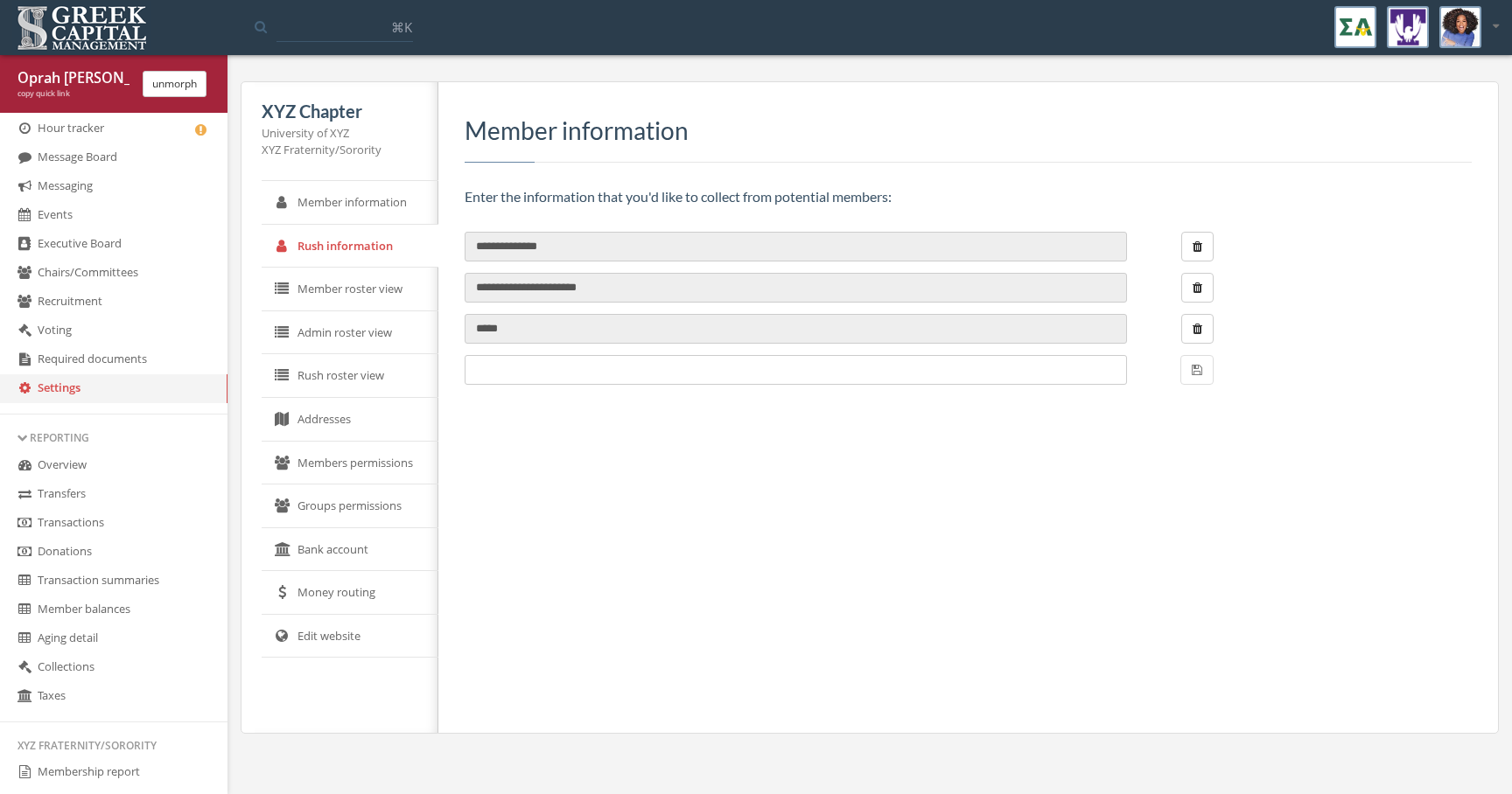
click at [365, 289] on link "Member roster view" at bounding box center [349, 289] width 176 height 43
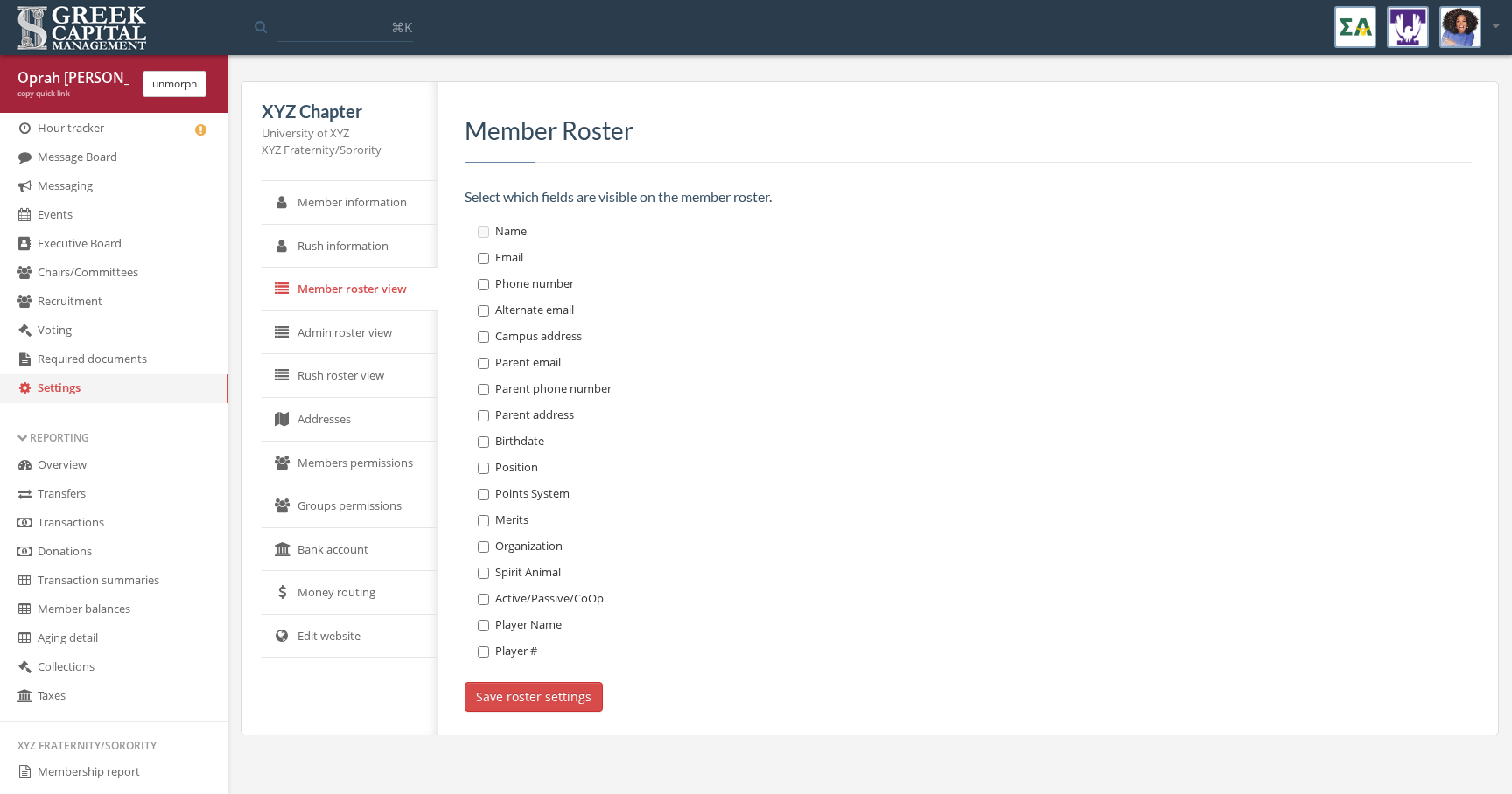
click at [356, 427] on link "Addresses" at bounding box center [349, 420] width 176 height 43
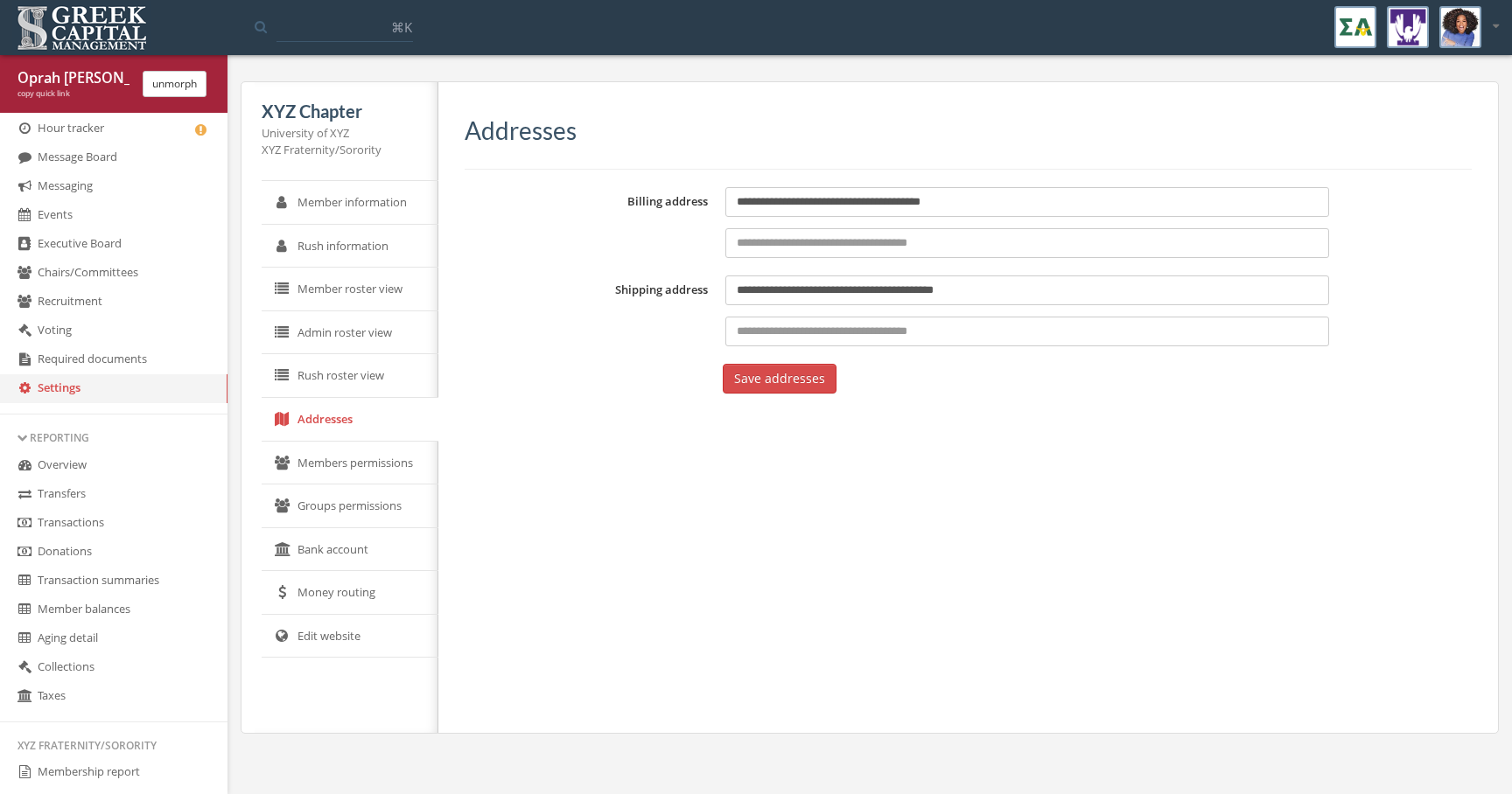
click at [356, 457] on link "Members permissions" at bounding box center [349, 463] width 176 height 43
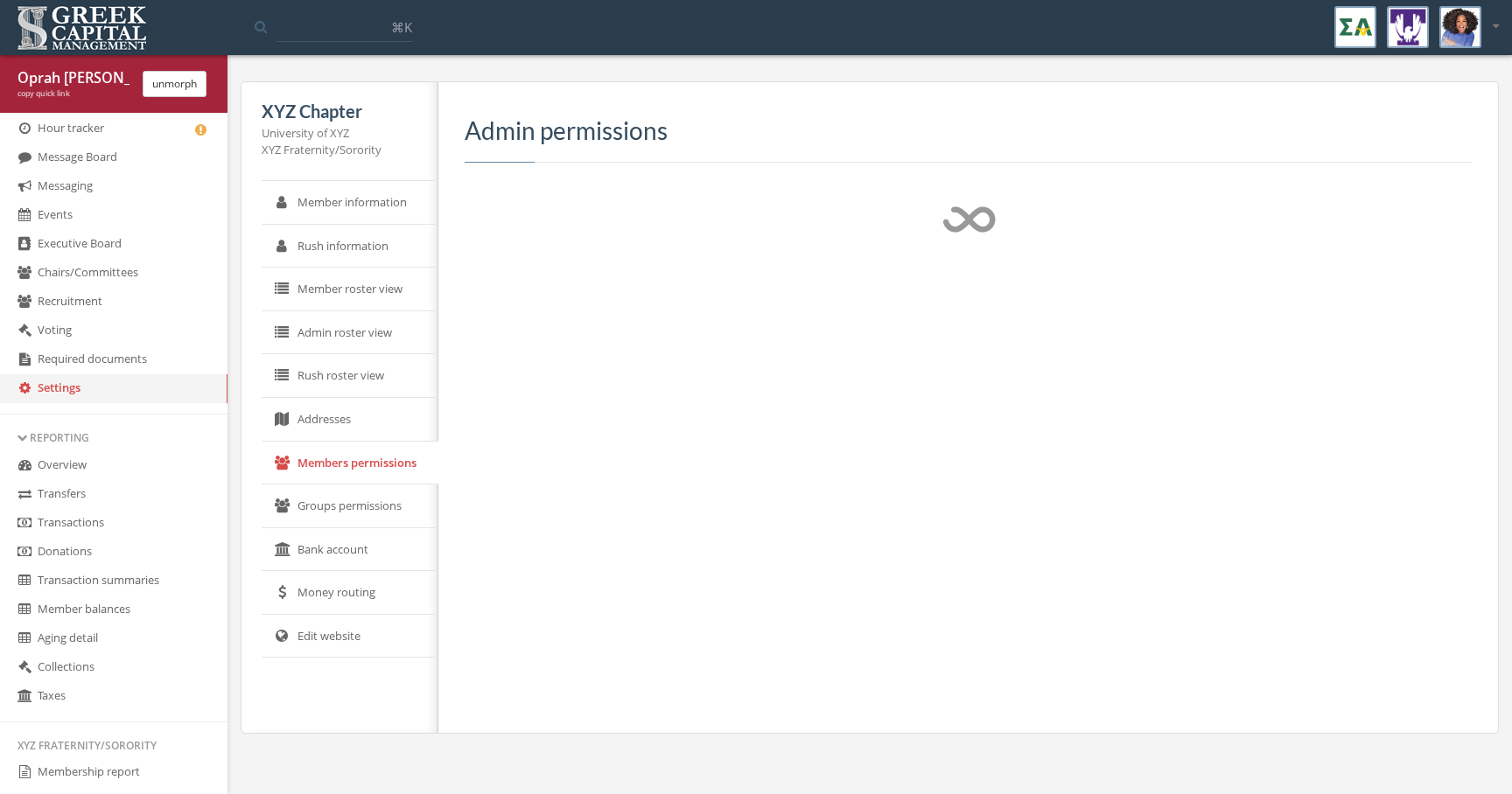
click at [341, 518] on link "Groups permissions" at bounding box center [349, 506] width 176 height 43
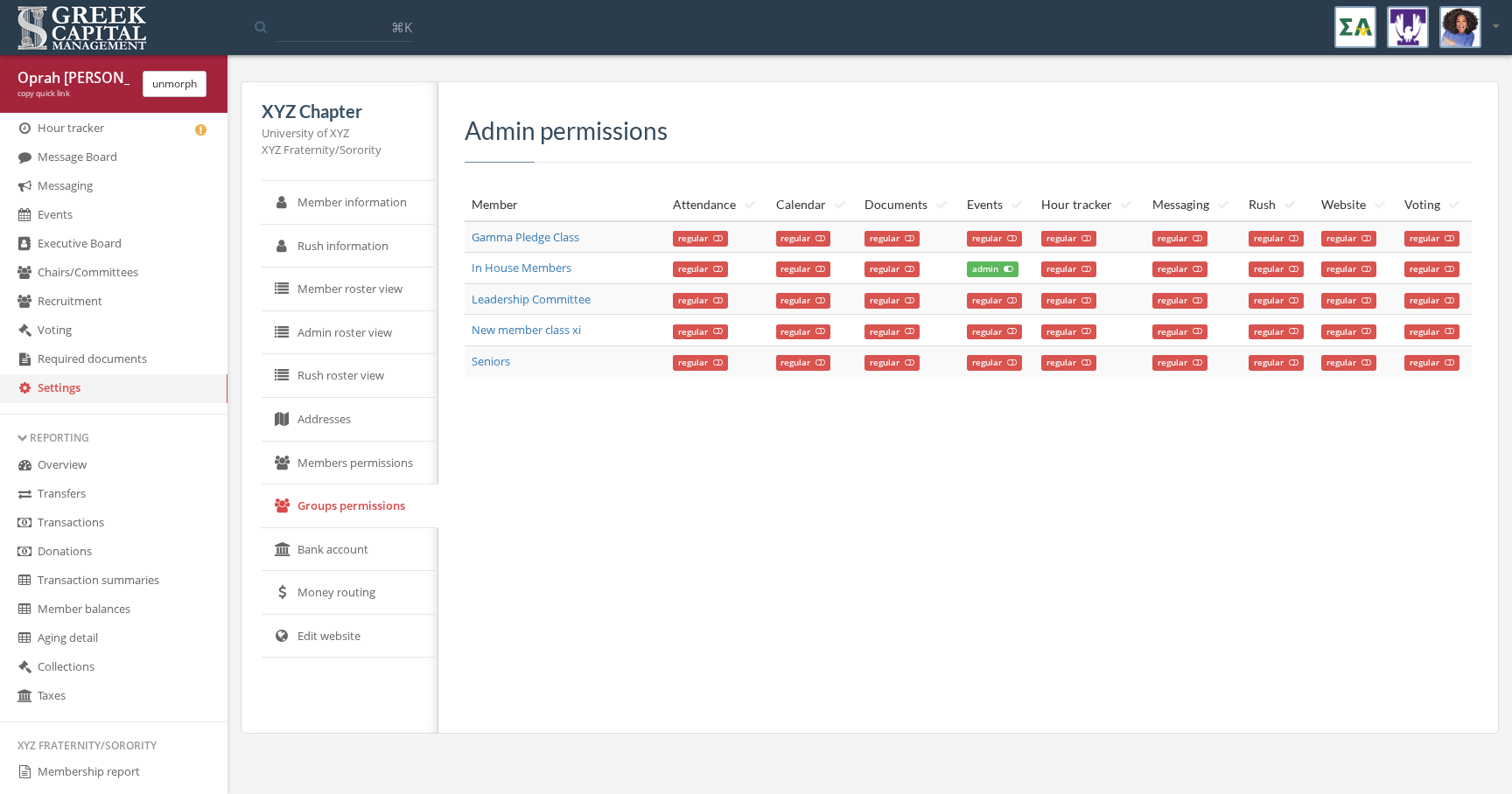
click at [341, 556] on link "Bank account" at bounding box center [349, 550] width 176 height 43
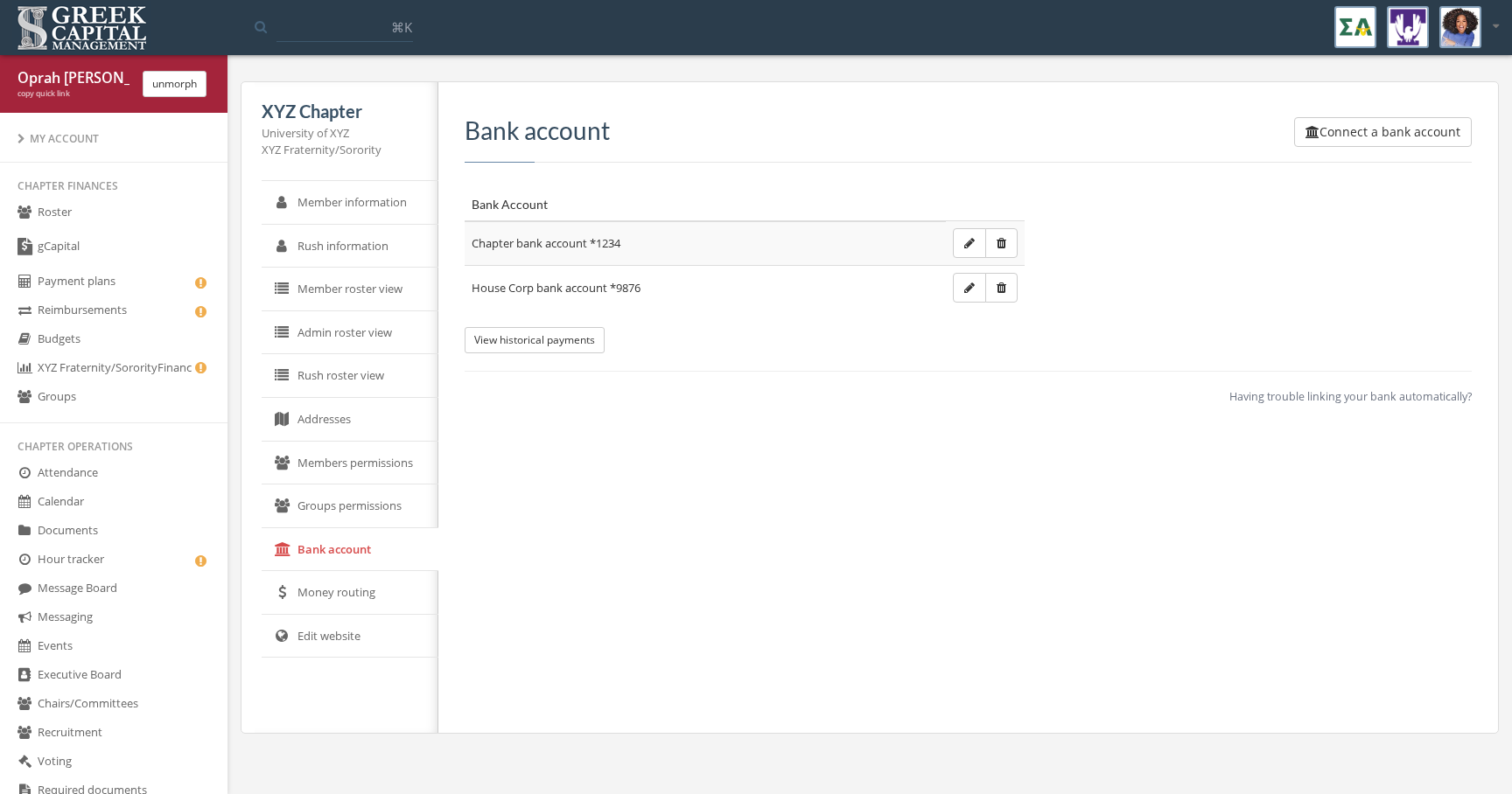
click at [100, 133] on div "My Account" at bounding box center [114, 139] width 192 height 15
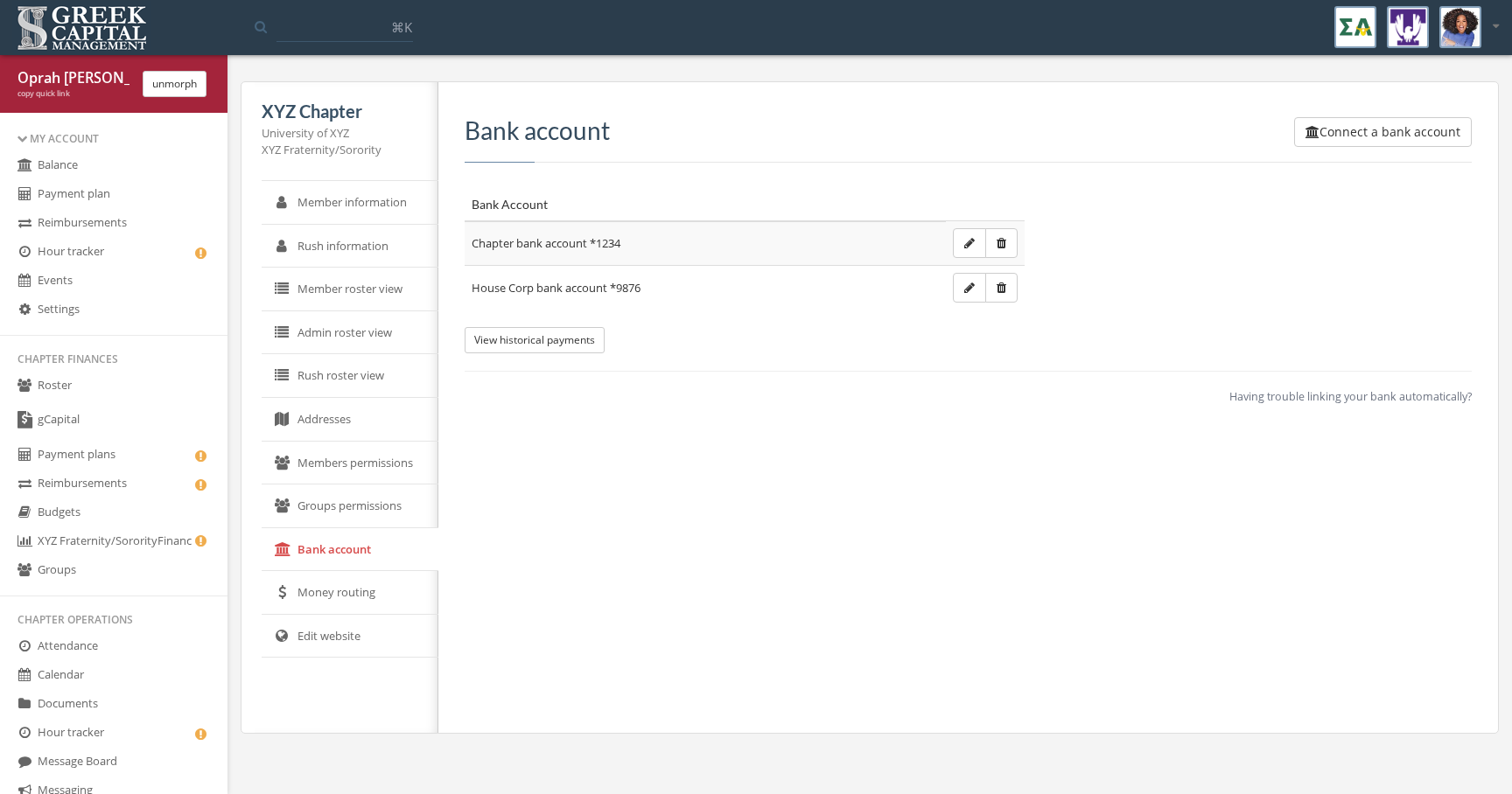
click at [84, 294] on link "Events" at bounding box center [113, 281] width 227 height 29
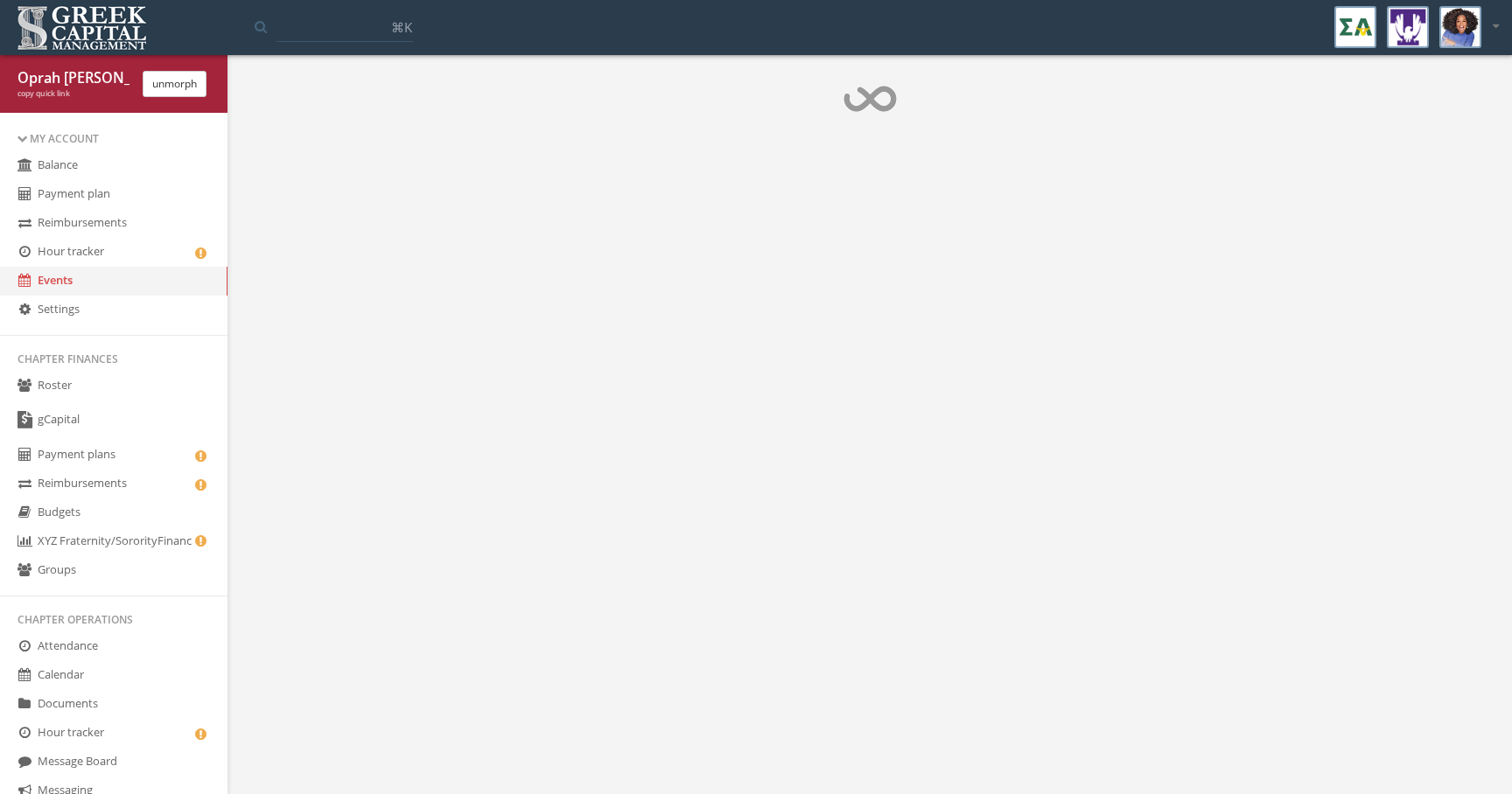
click at [78, 308] on link "Settings" at bounding box center [113, 309] width 227 height 29
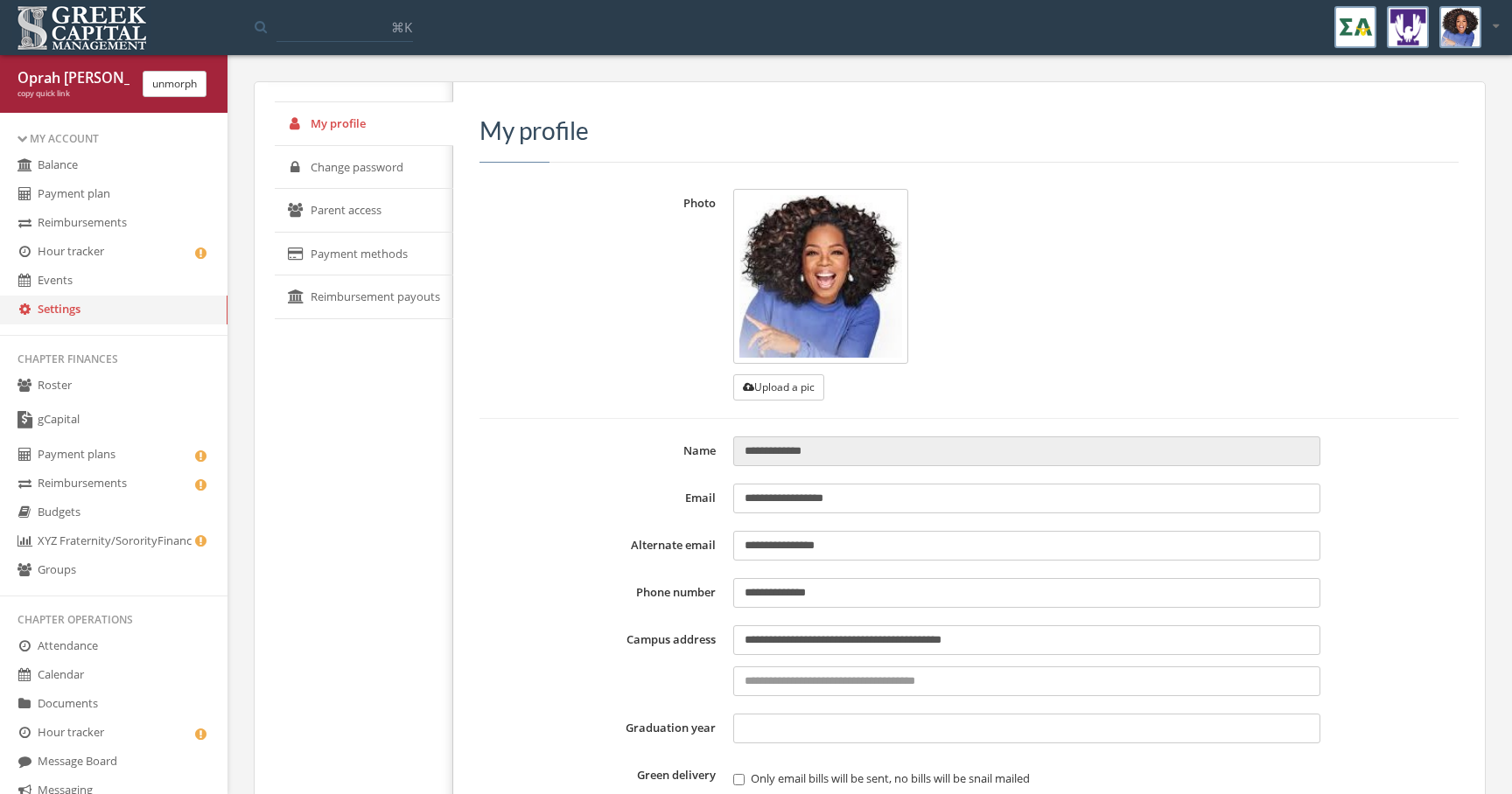
click at [395, 184] on link "Change password" at bounding box center [363, 168] width 178 height 43
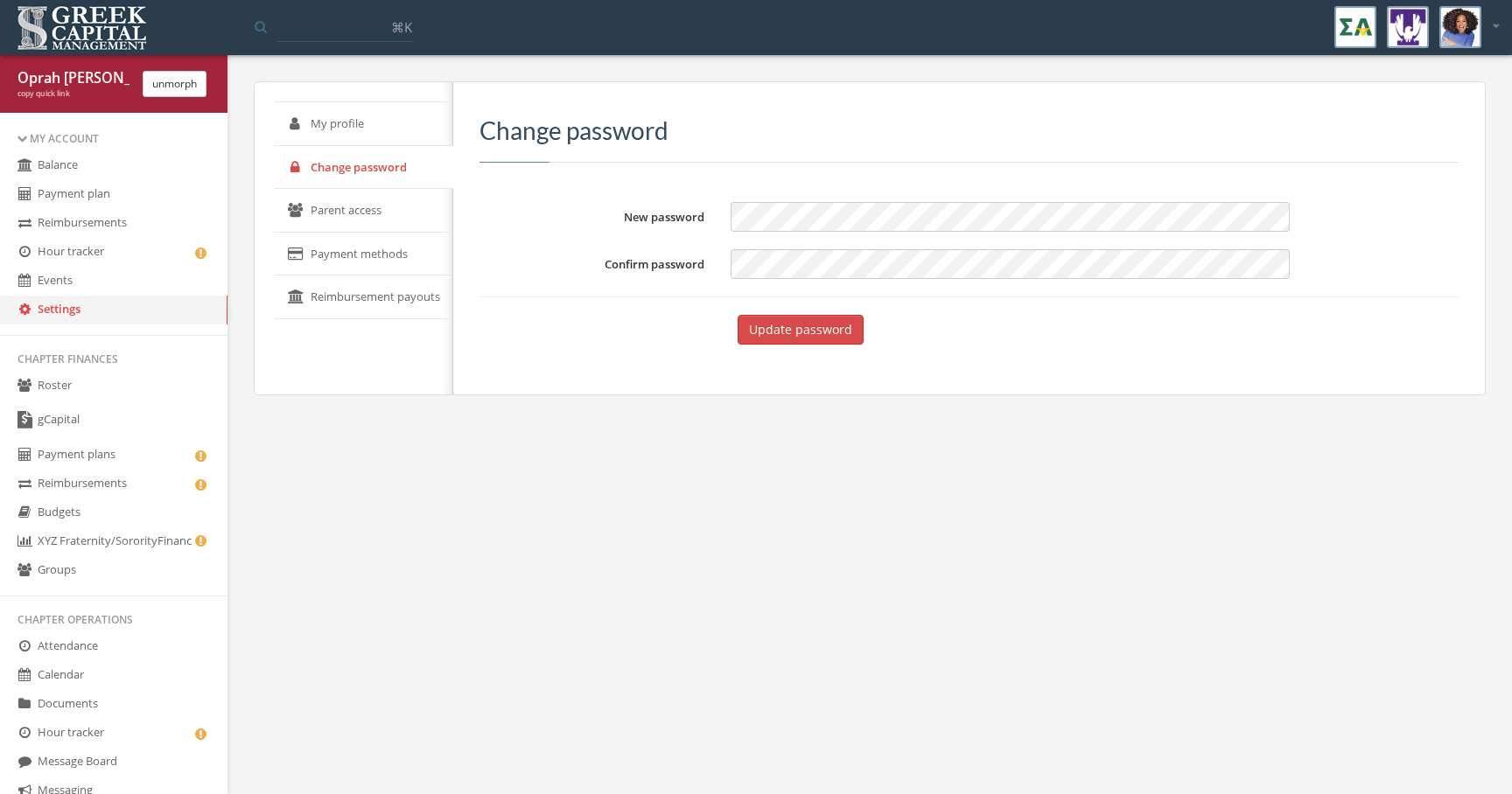
click at [392, 211] on link "Parent access" at bounding box center [363, 210] width 178 height 43
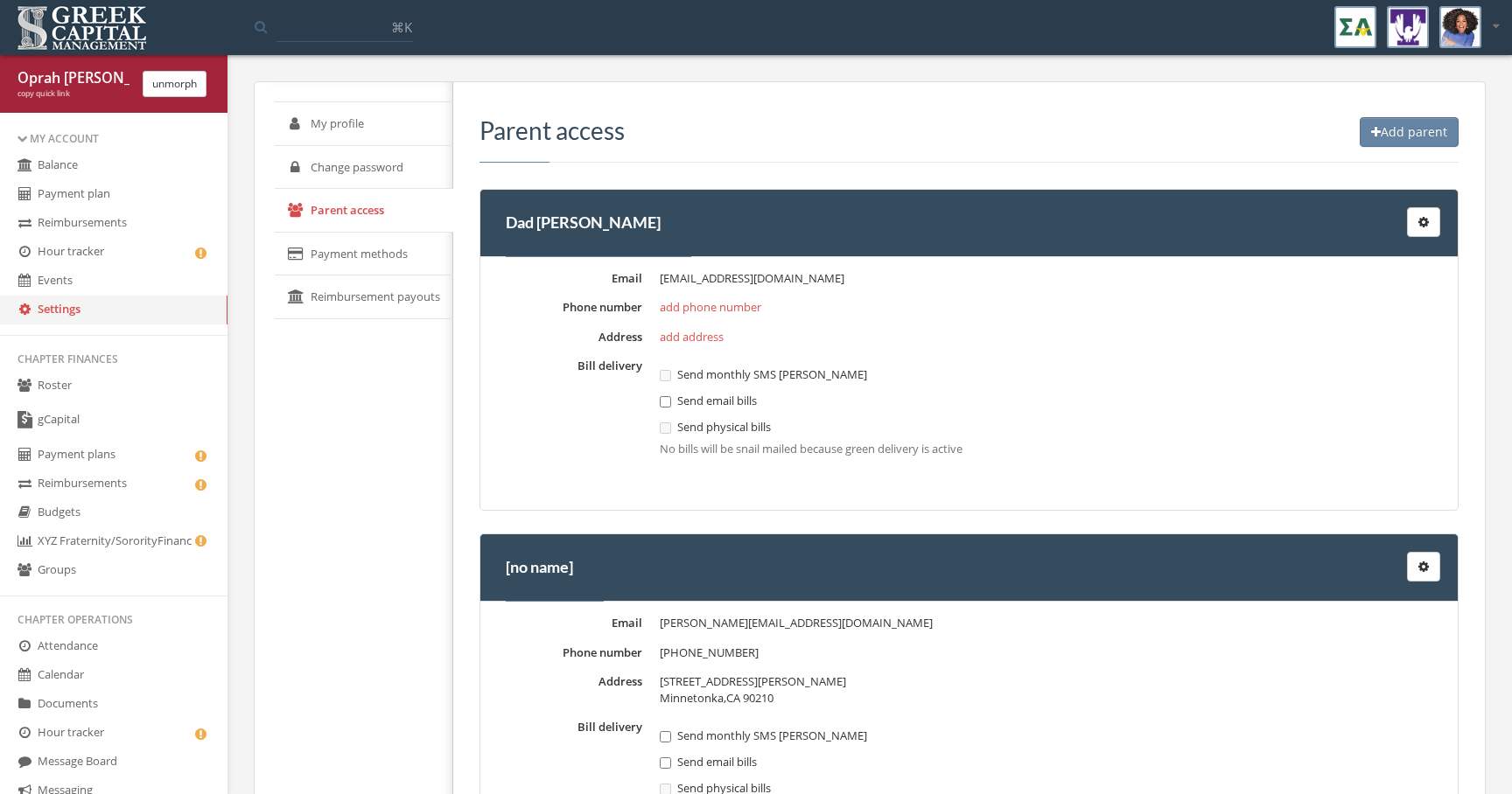
click at [385, 245] on link "Payment methods" at bounding box center [363, 255] width 178 height 43
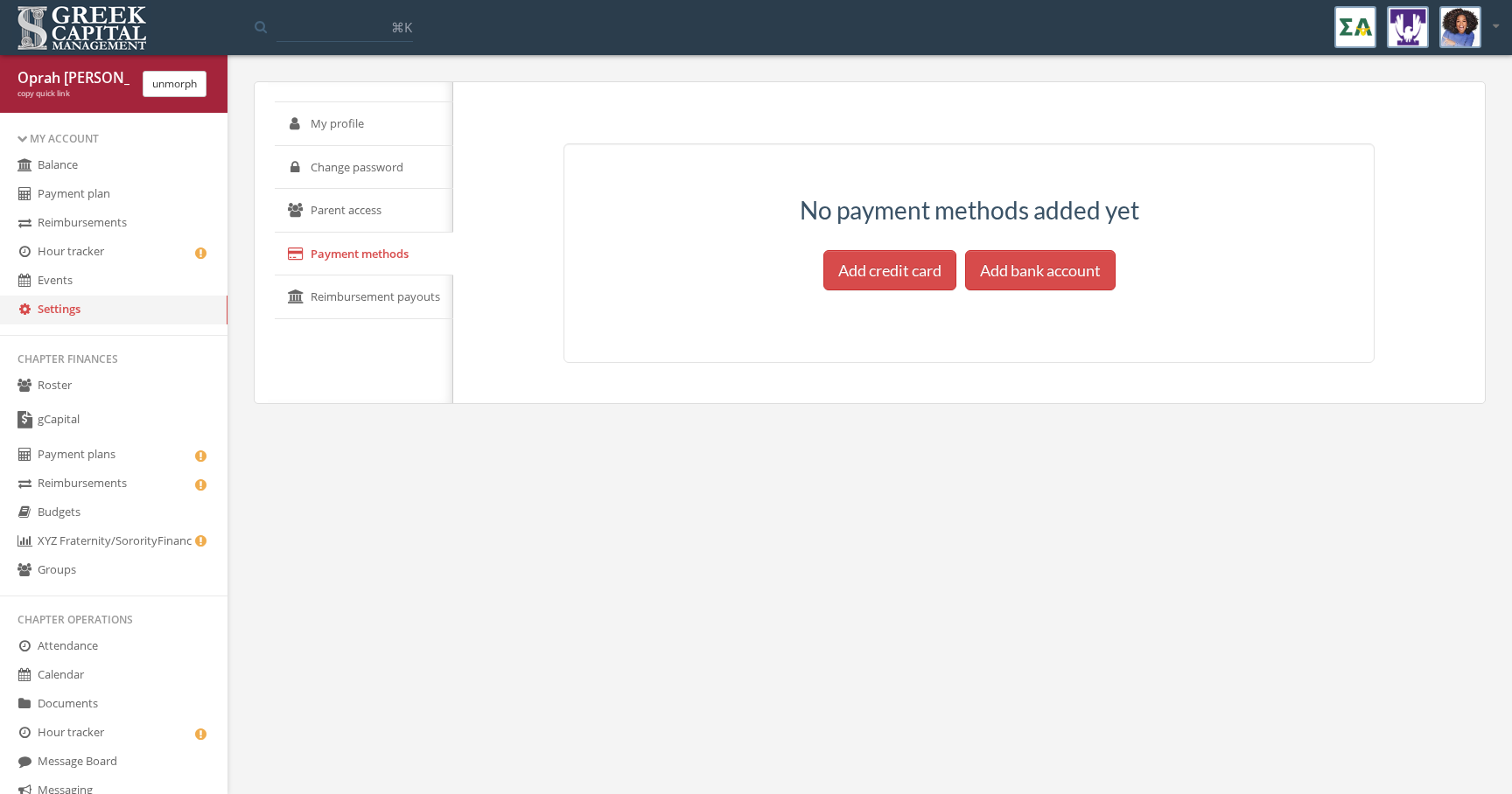
click at [380, 292] on link "Reimbursement payouts" at bounding box center [363, 297] width 178 height 43
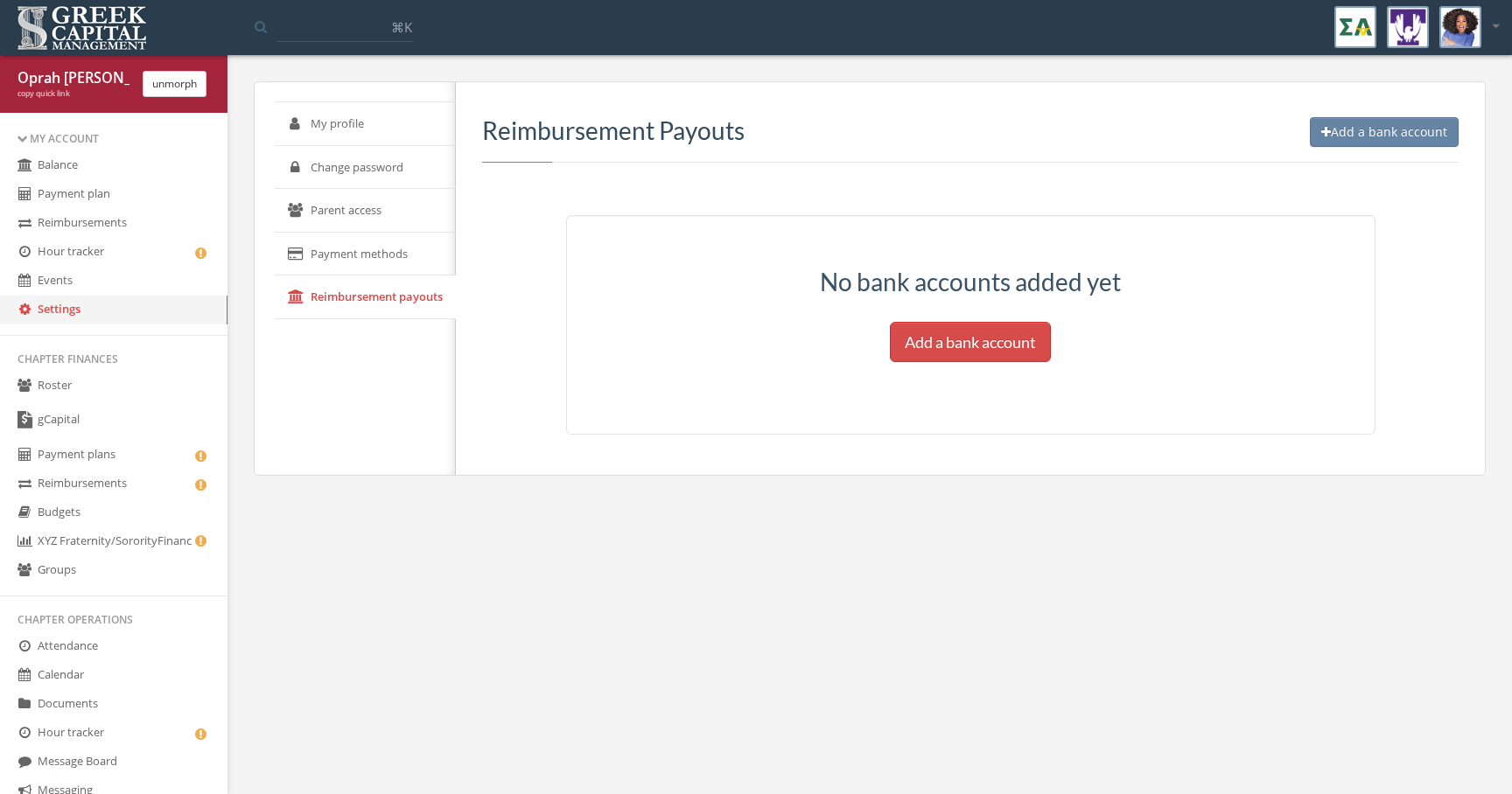
click at [383, 121] on link "My profile" at bounding box center [365, 124] width 181 height 43
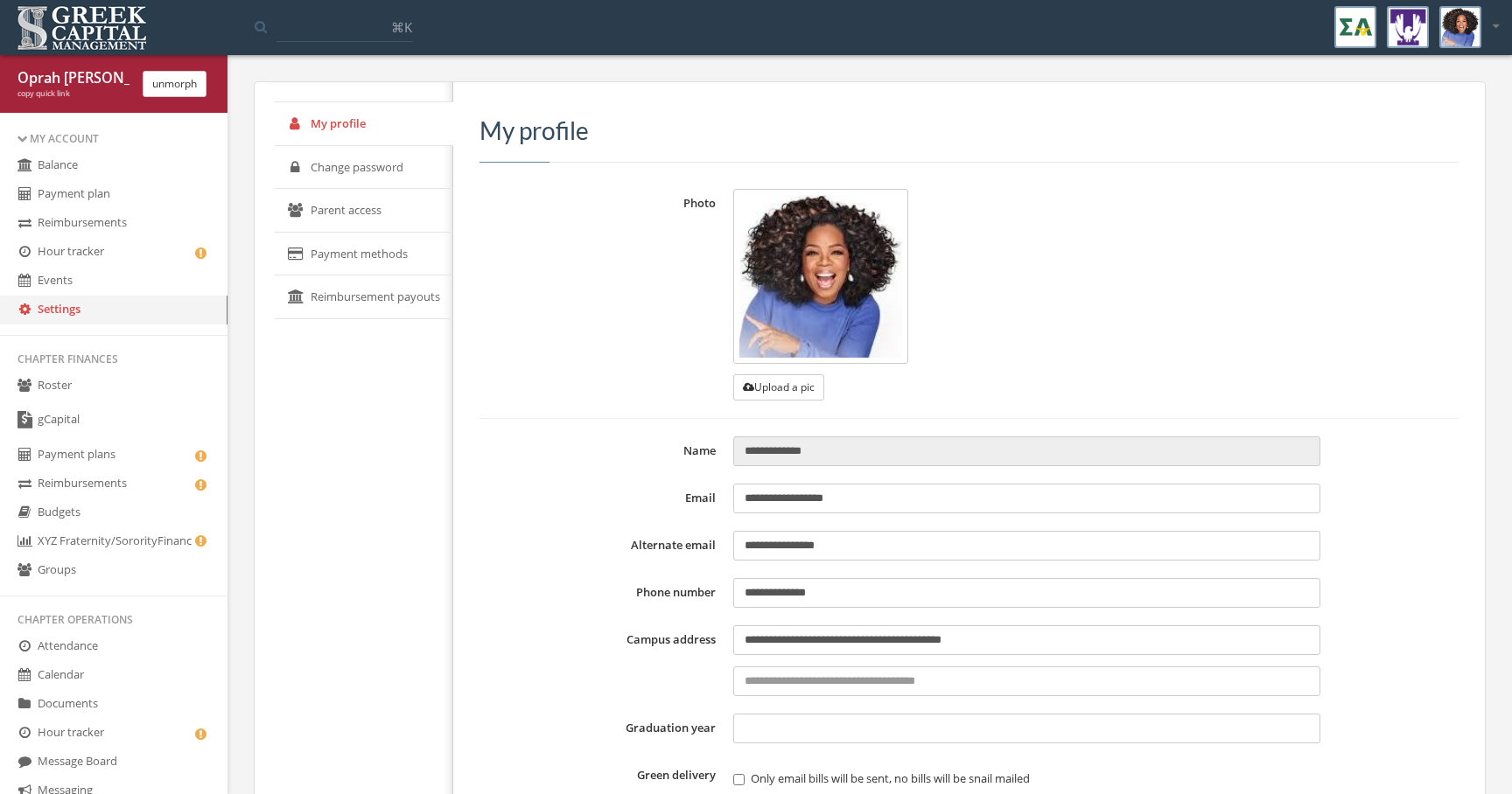
click at [67, 138] on div "My Account" at bounding box center [114, 139] width 192 height 15
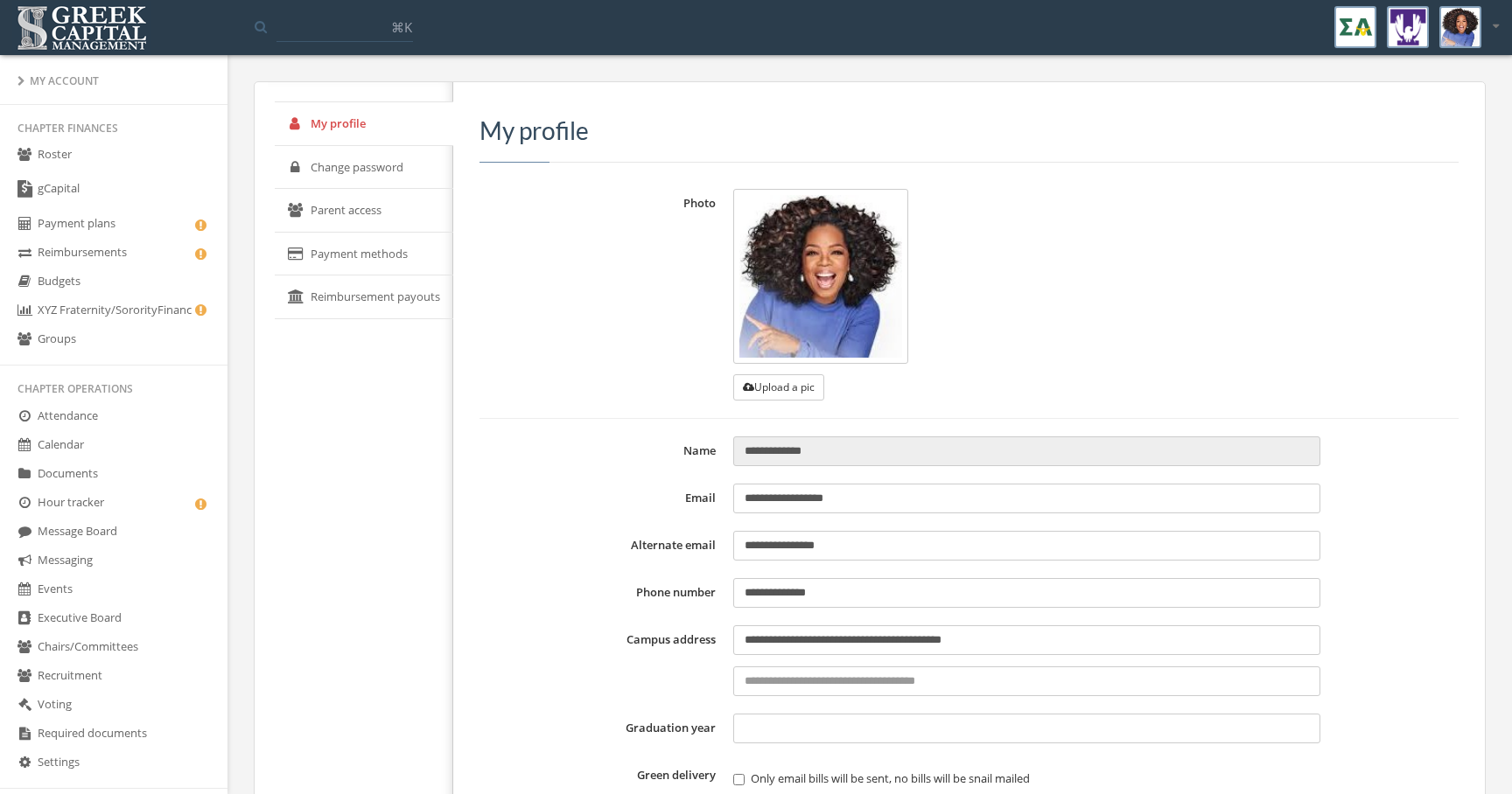
click at [125, 68] on li "My Account" at bounding box center [113, 80] width 227 height 25
click at [116, 85] on div "My Account" at bounding box center [114, 81] width 192 height 15
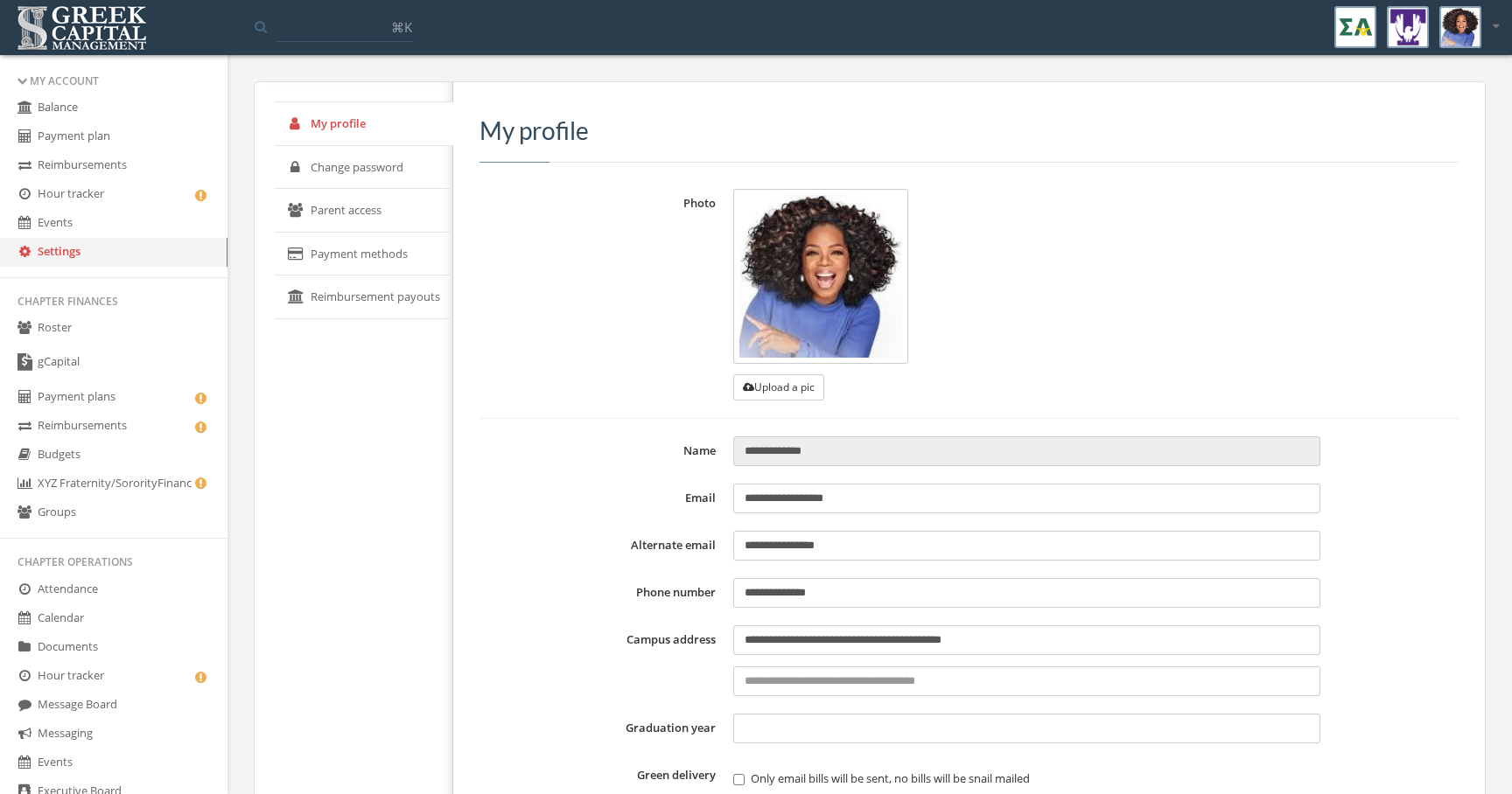
click at [103, 114] on link "Balance" at bounding box center [113, 108] width 227 height 29
